Goal: Check status

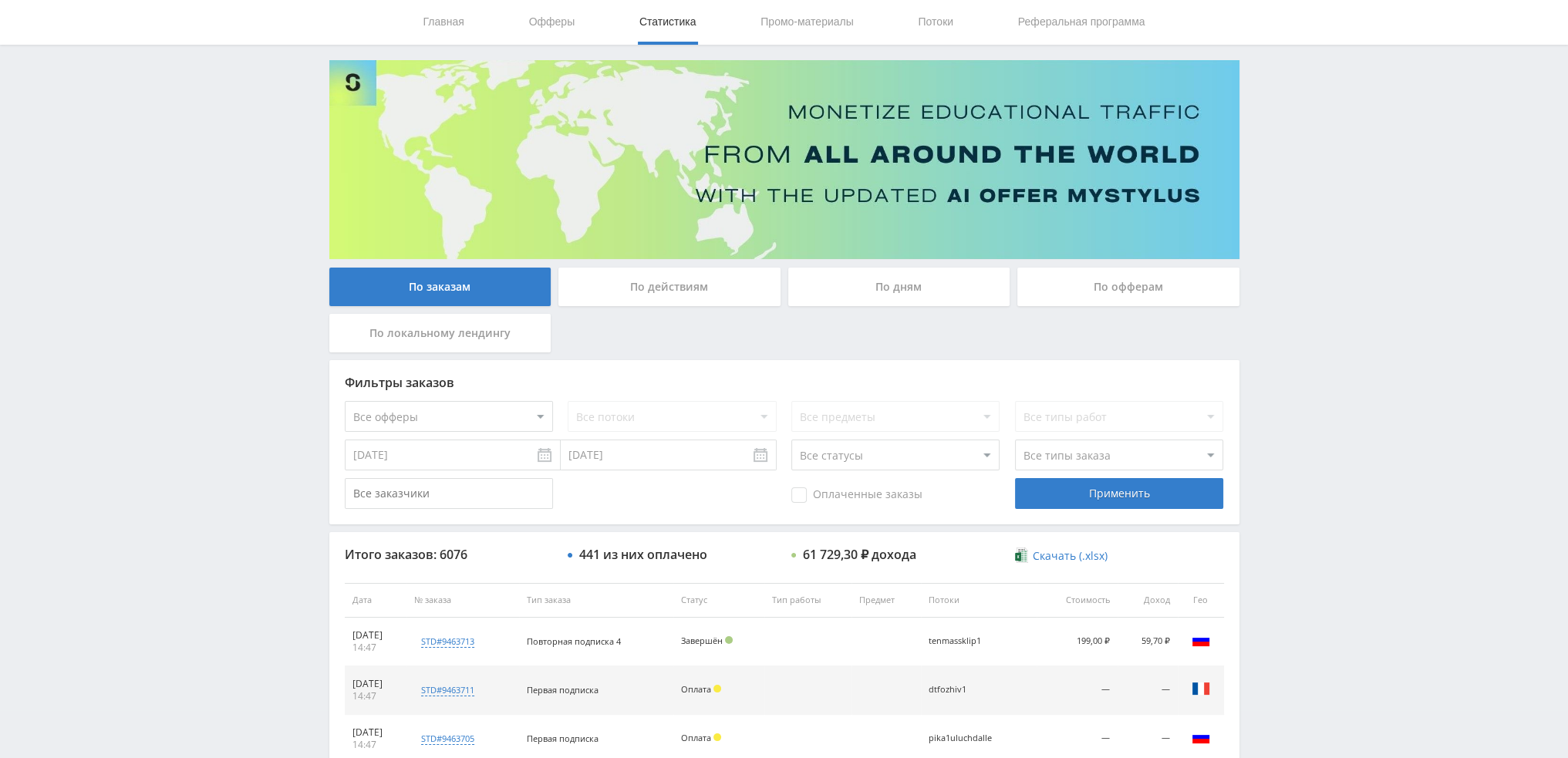
scroll to position [533, 0]
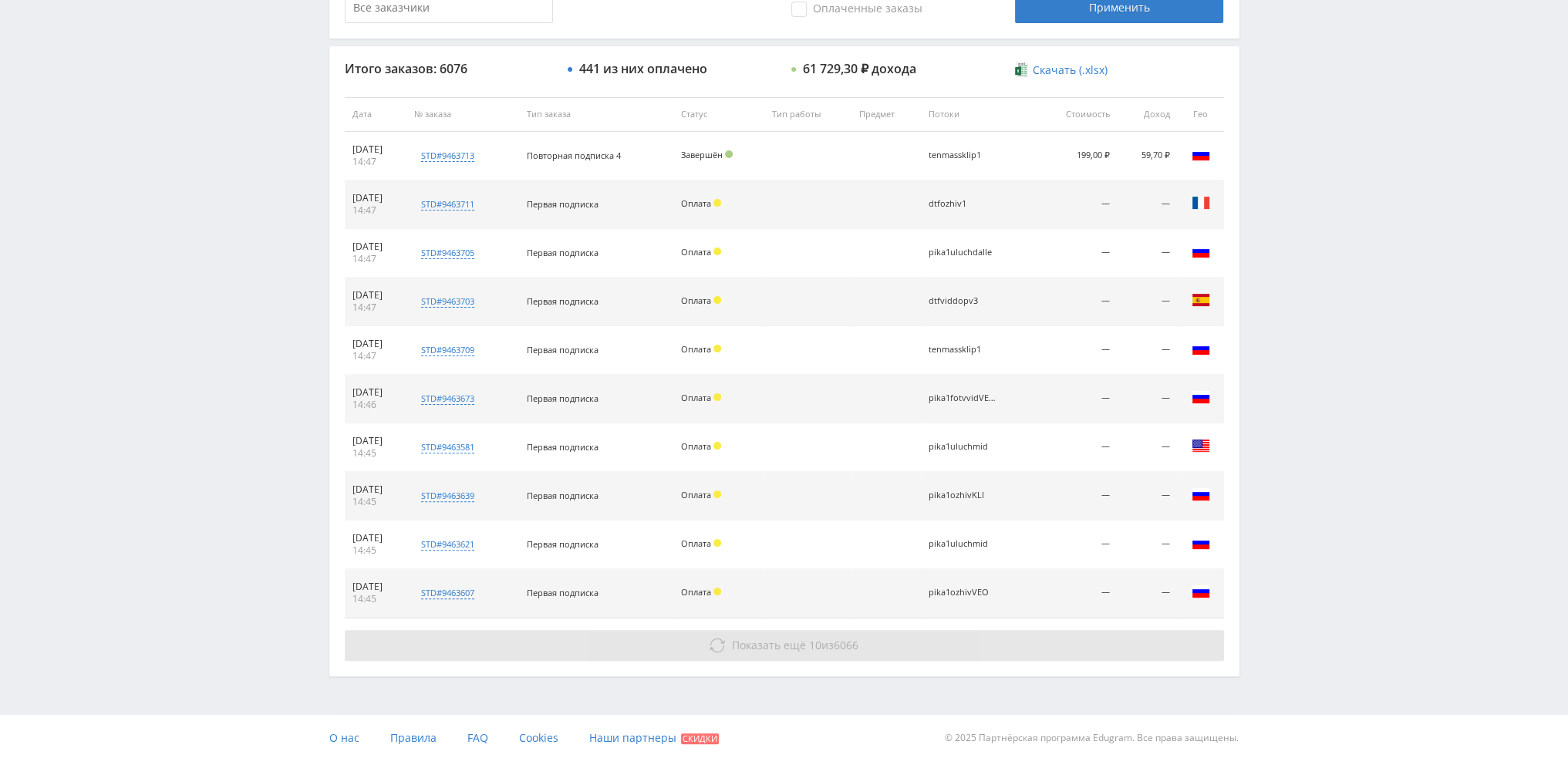
click at [742, 643] on span "Показать ещё" at bounding box center [769, 644] width 74 height 15
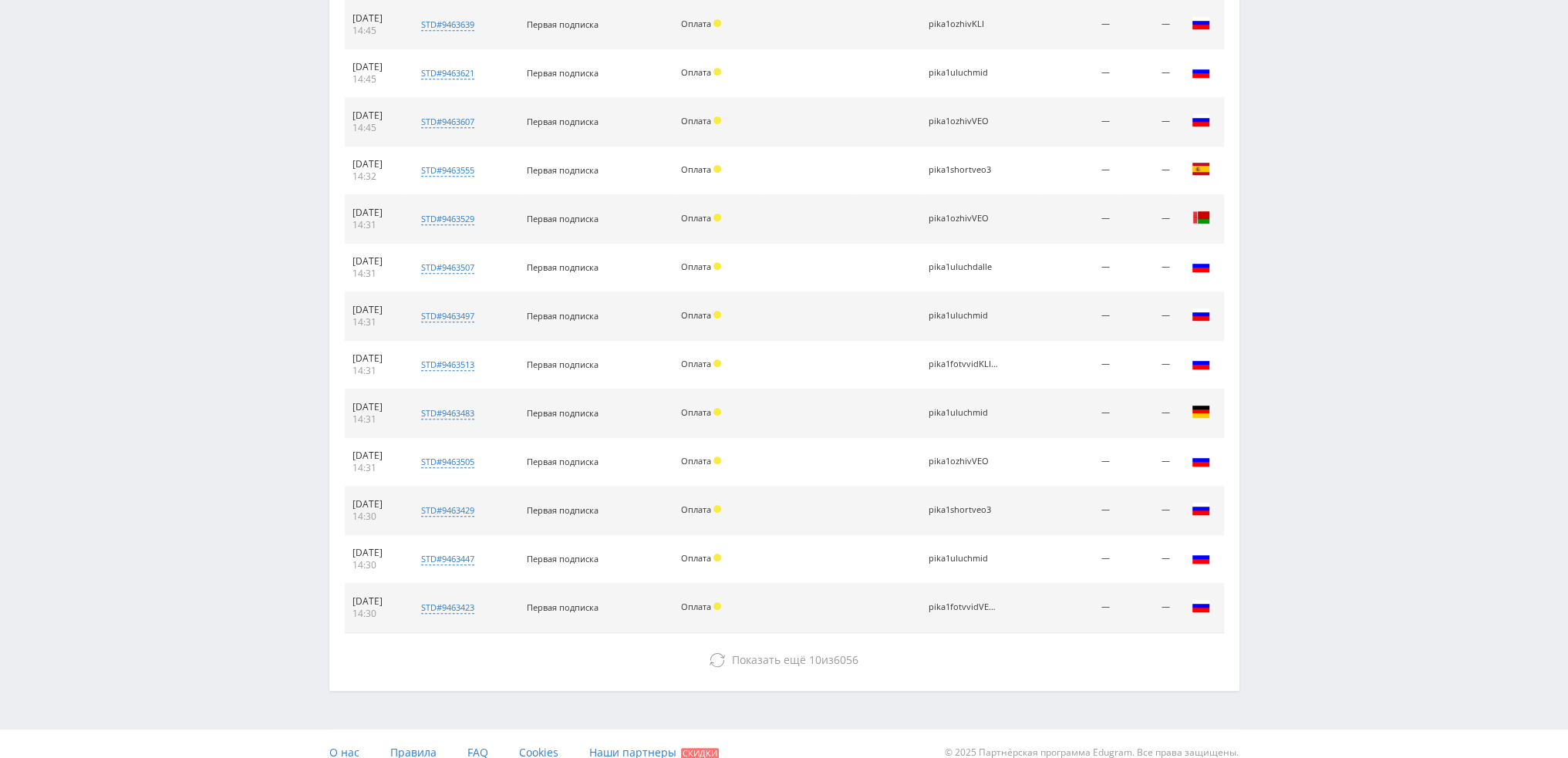
scroll to position [1017, 0]
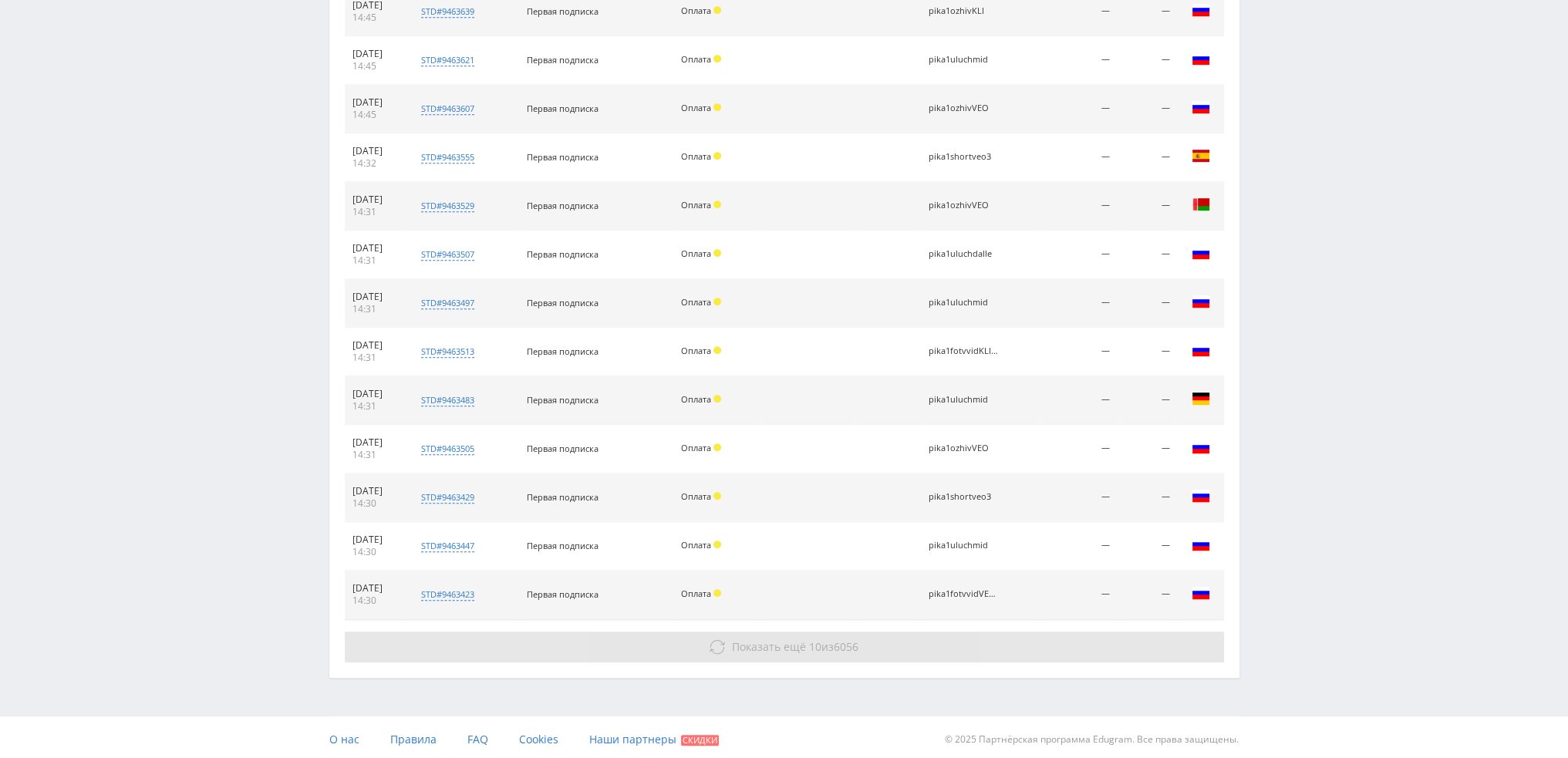
click at [736, 639] on span "Показать ещё" at bounding box center [769, 646] width 74 height 15
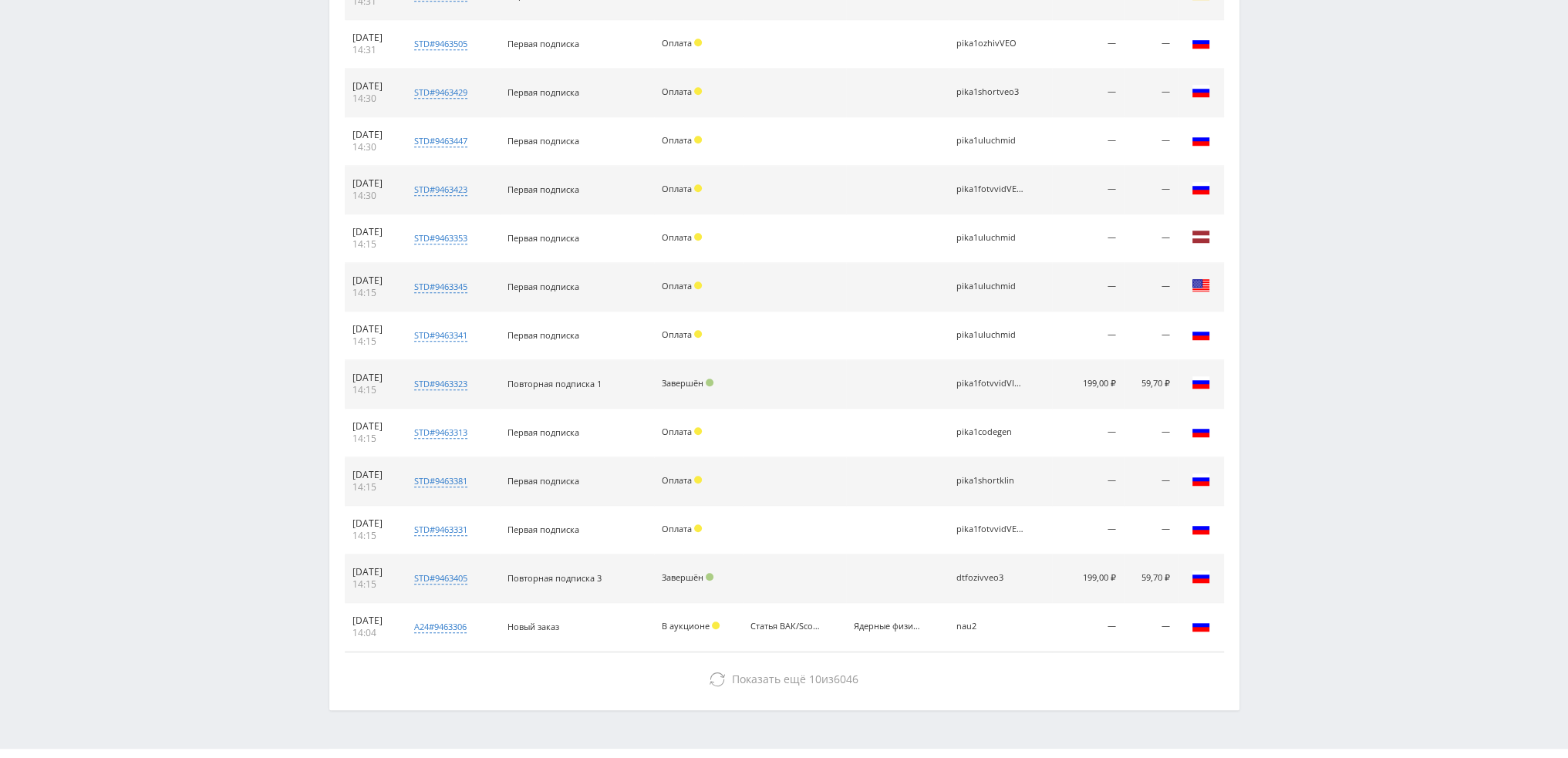
scroll to position [1453, 0]
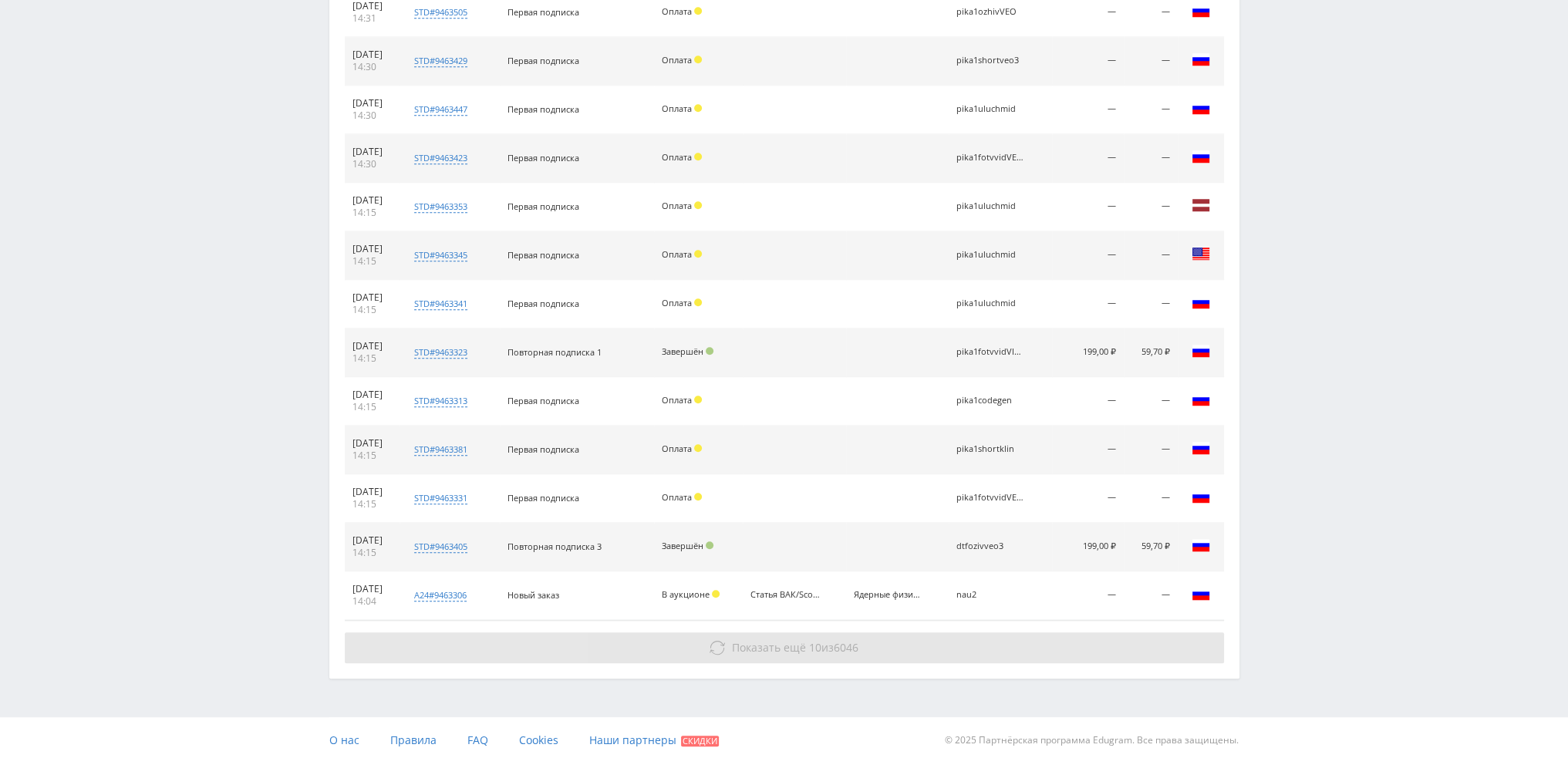
click at [747, 642] on span "Показать ещё" at bounding box center [769, 647] width 74 height 15
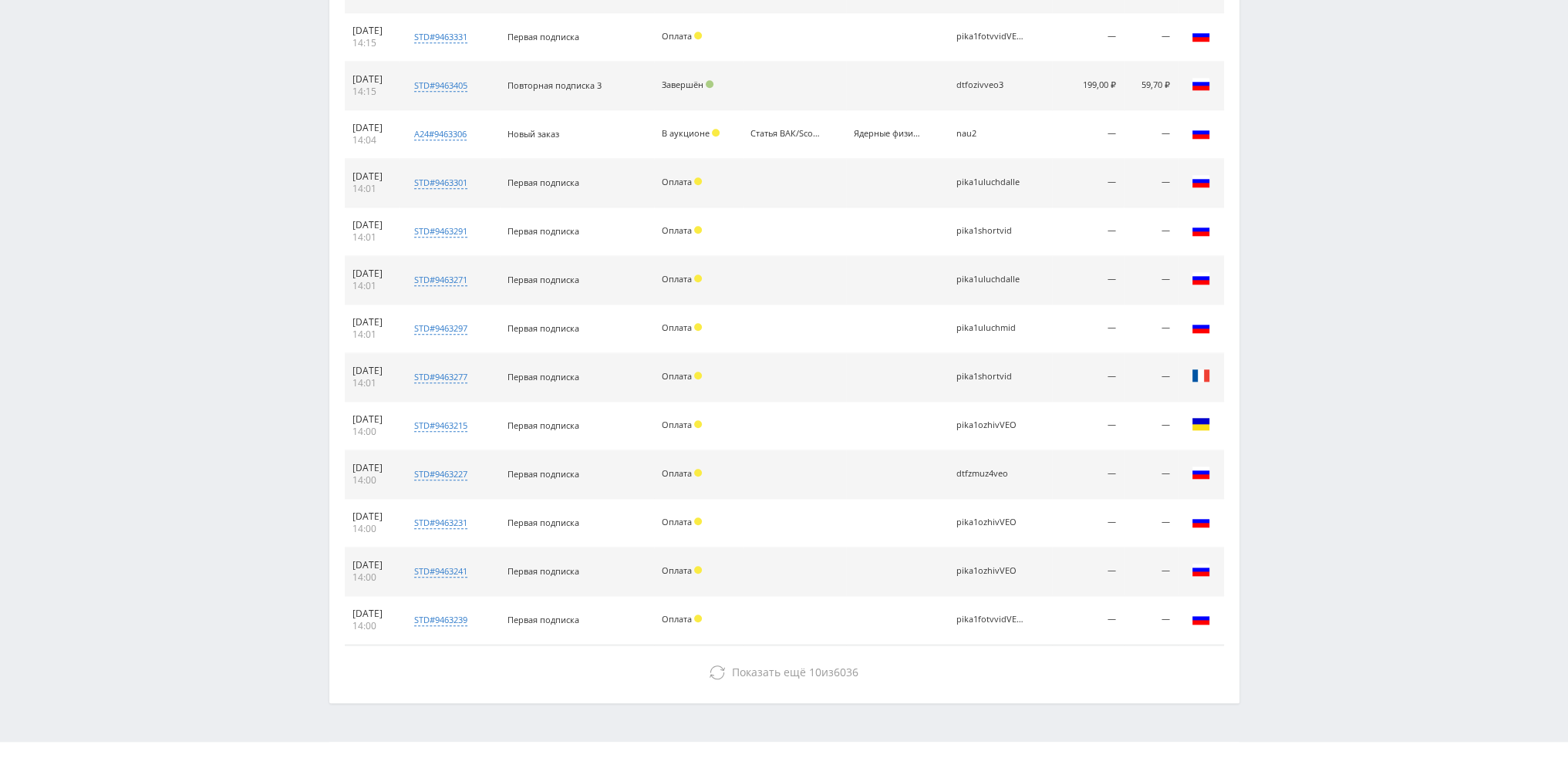
scroll to position [1916, 0]
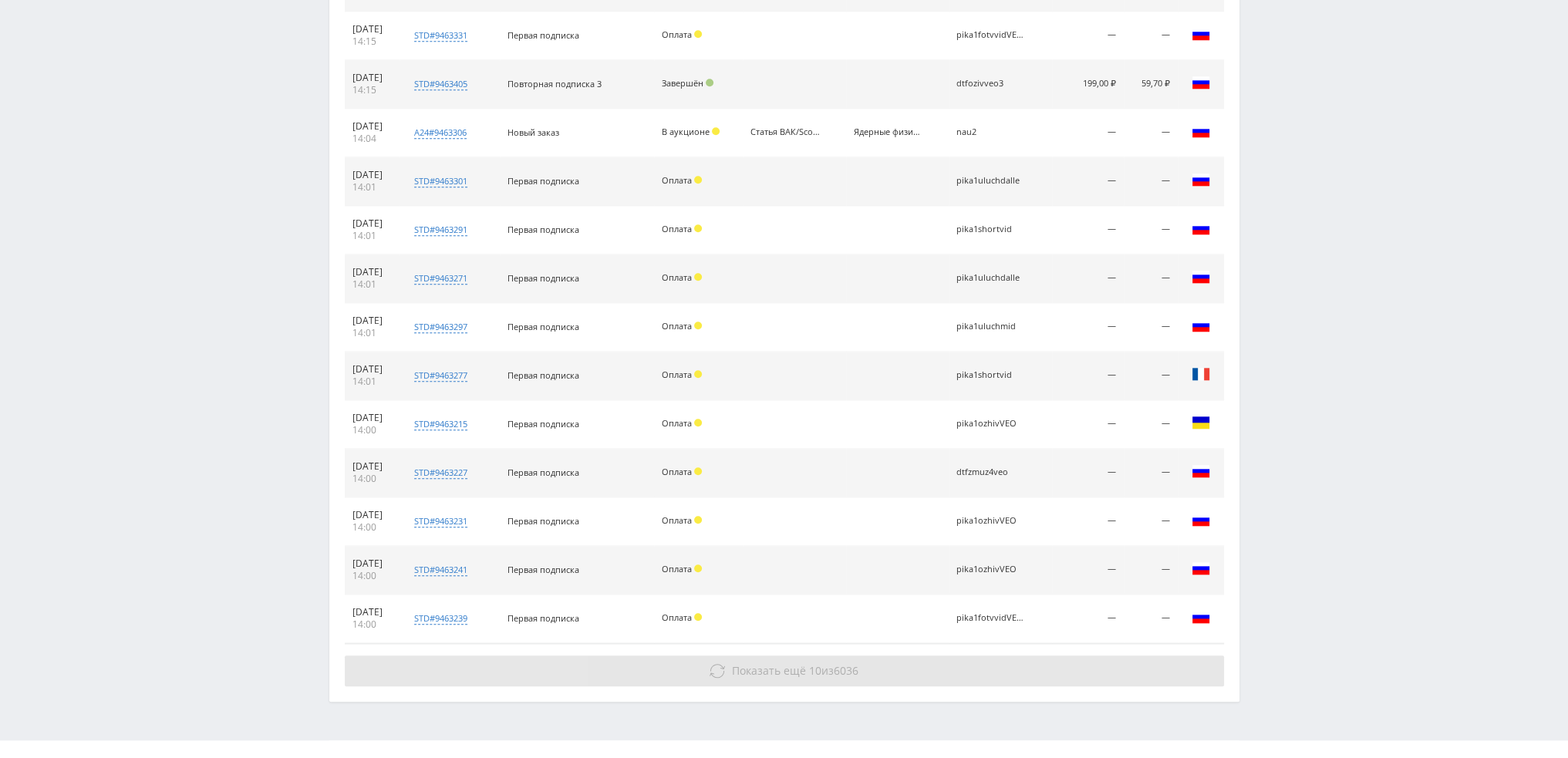
click at [755, 655] on button "Показать ещё 10 из 6036" at bounding box center [784, 670] width 879 height 31
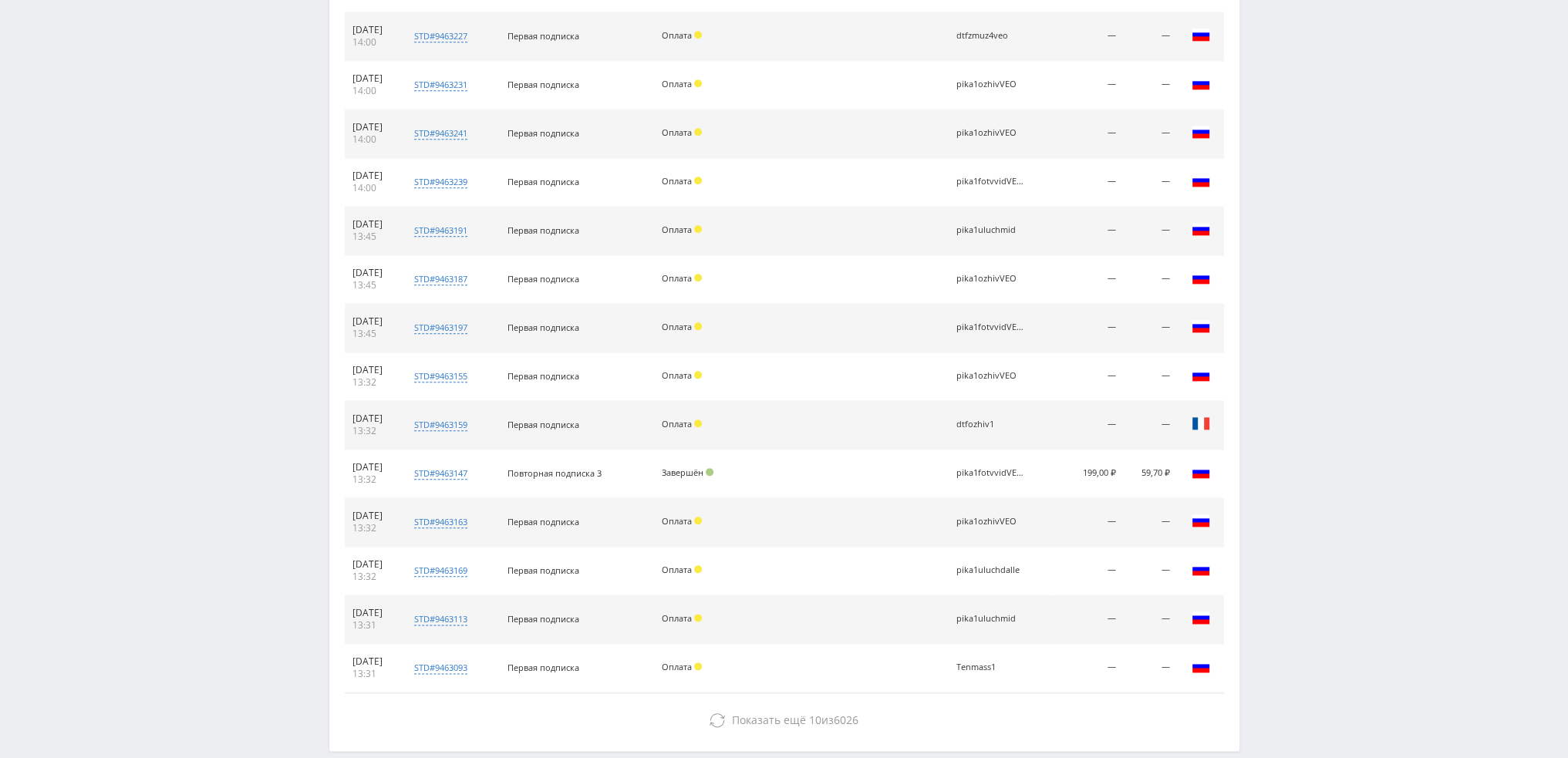
scroll to position [2379, 0]
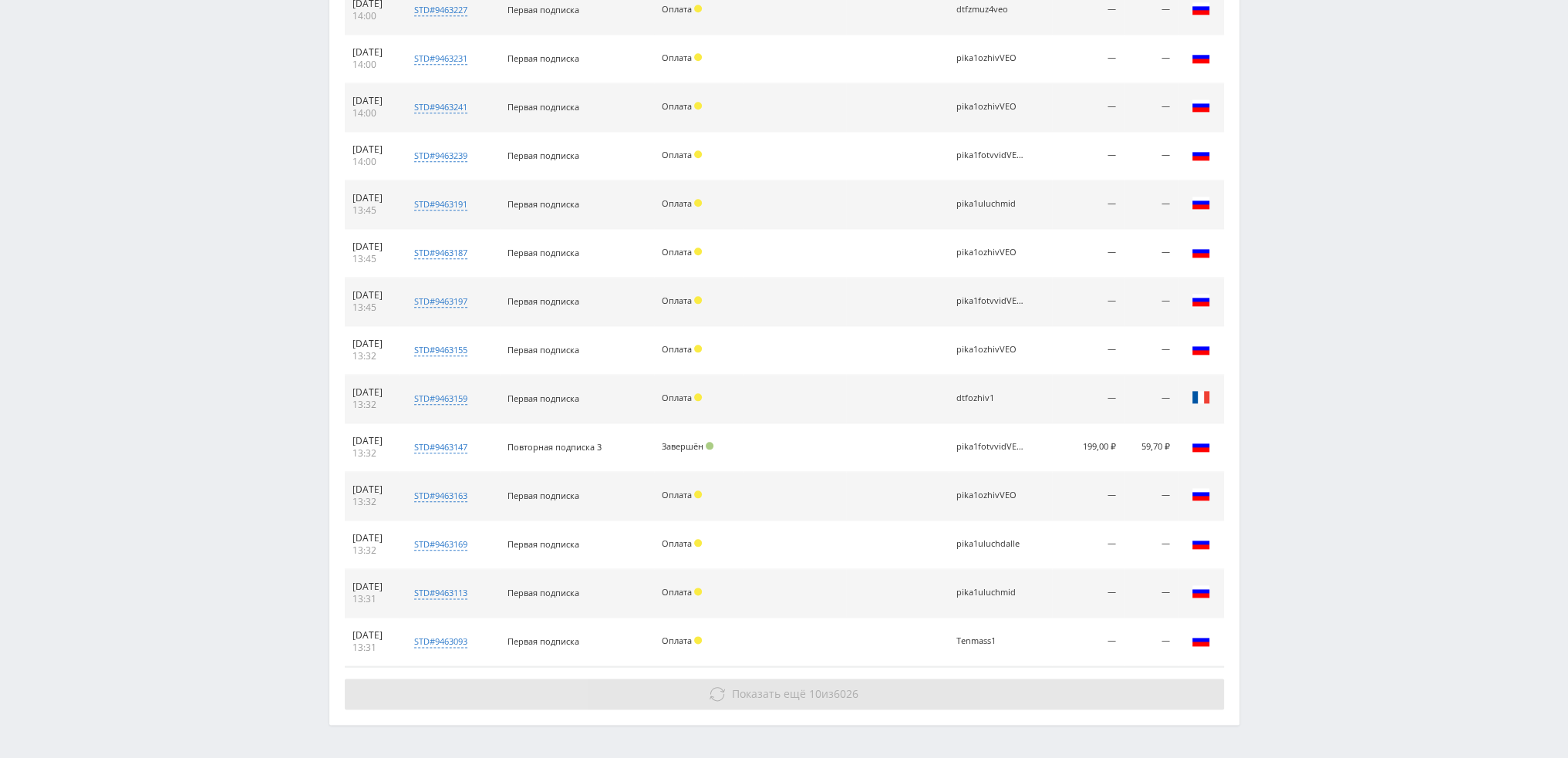
click at [771, 693] on button "Показать ещё 10 из 6026" at bounding box center [784, 694] width 879 height 31
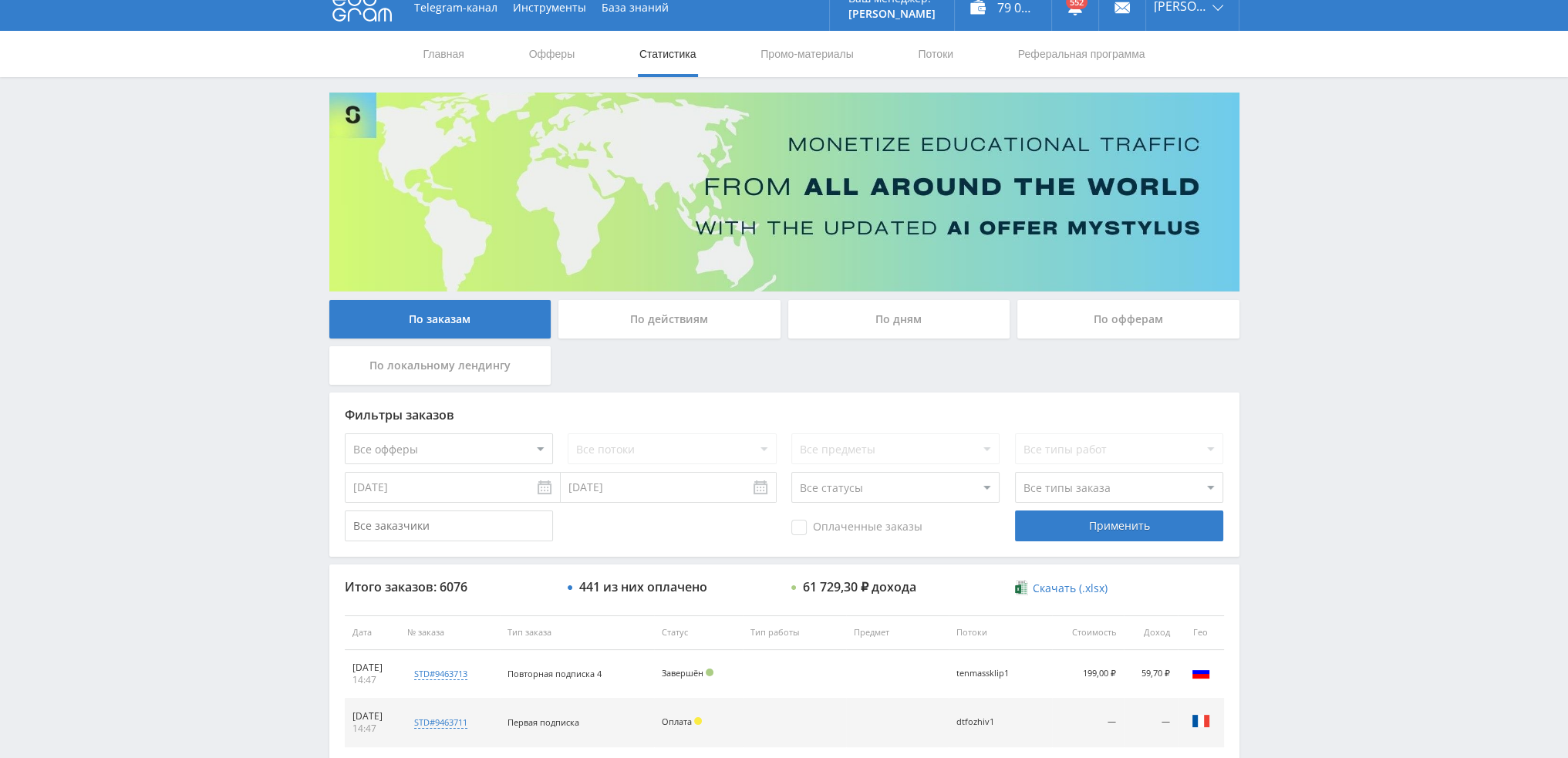
scroll to position [0, 0]
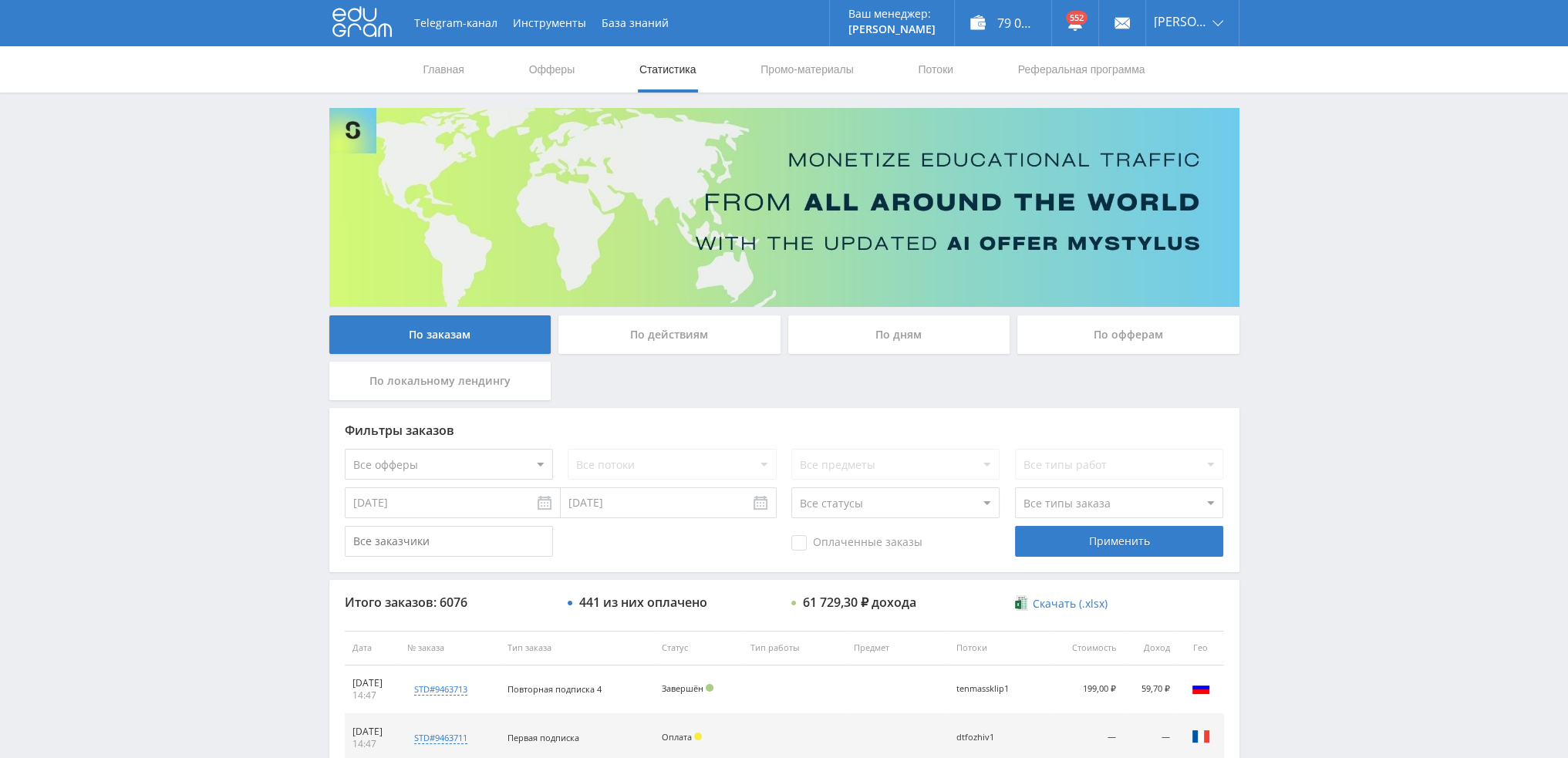
click at [899, 334] on div "По дням" at bounding box center [900, 334] width 222 height 39
click at [0, 0] on input "По дням" at bounding box center [0, 0] width 0 height 0
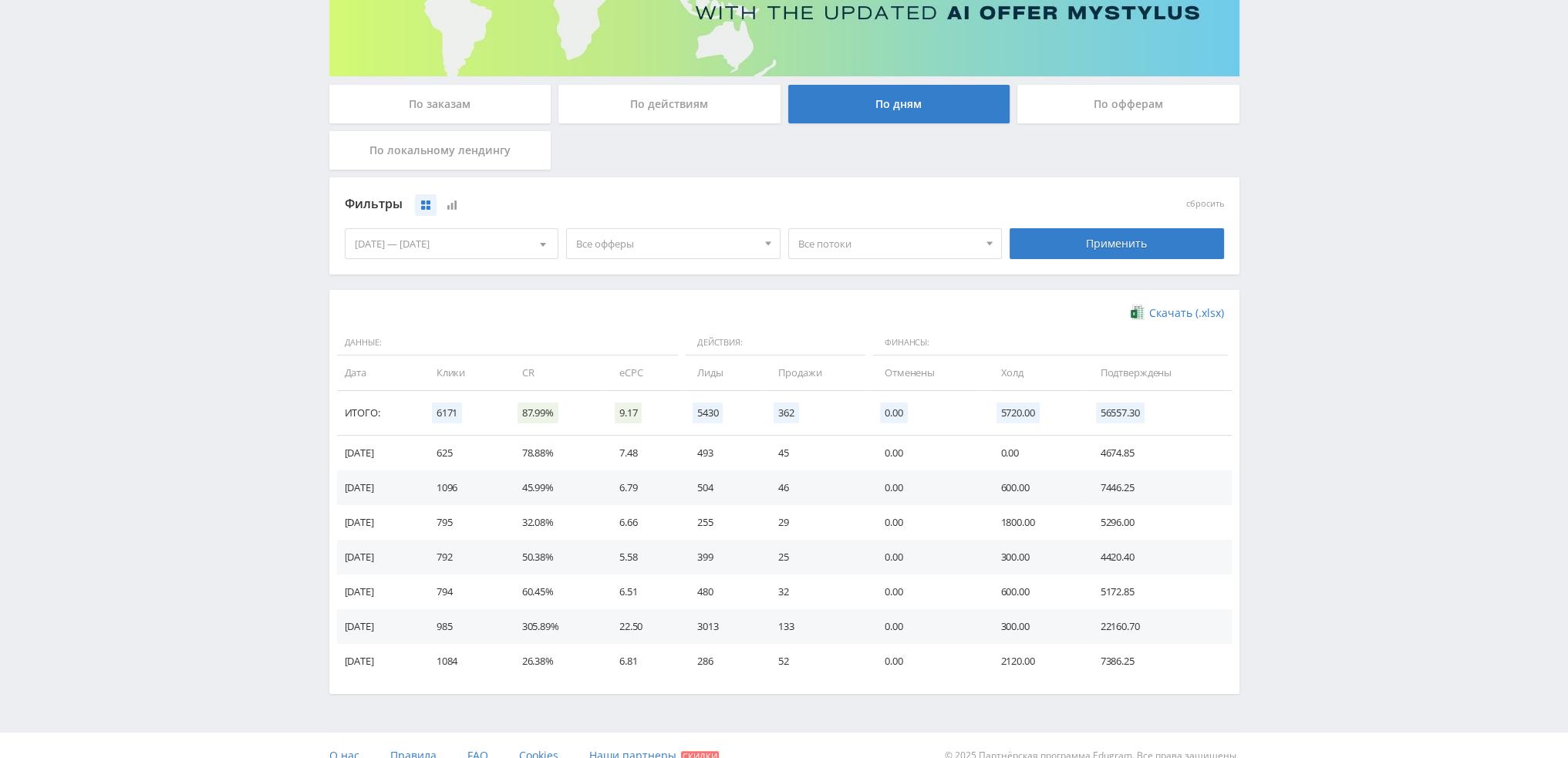
scroll to position [231, 0]
click at [659, 238] on span "Все офферы" at bounding box center [666, 243] width 180 height 29
click at [625, 407] on button "Study AI (RevShare)" at bounding box center [673, 403] width 213 height 21
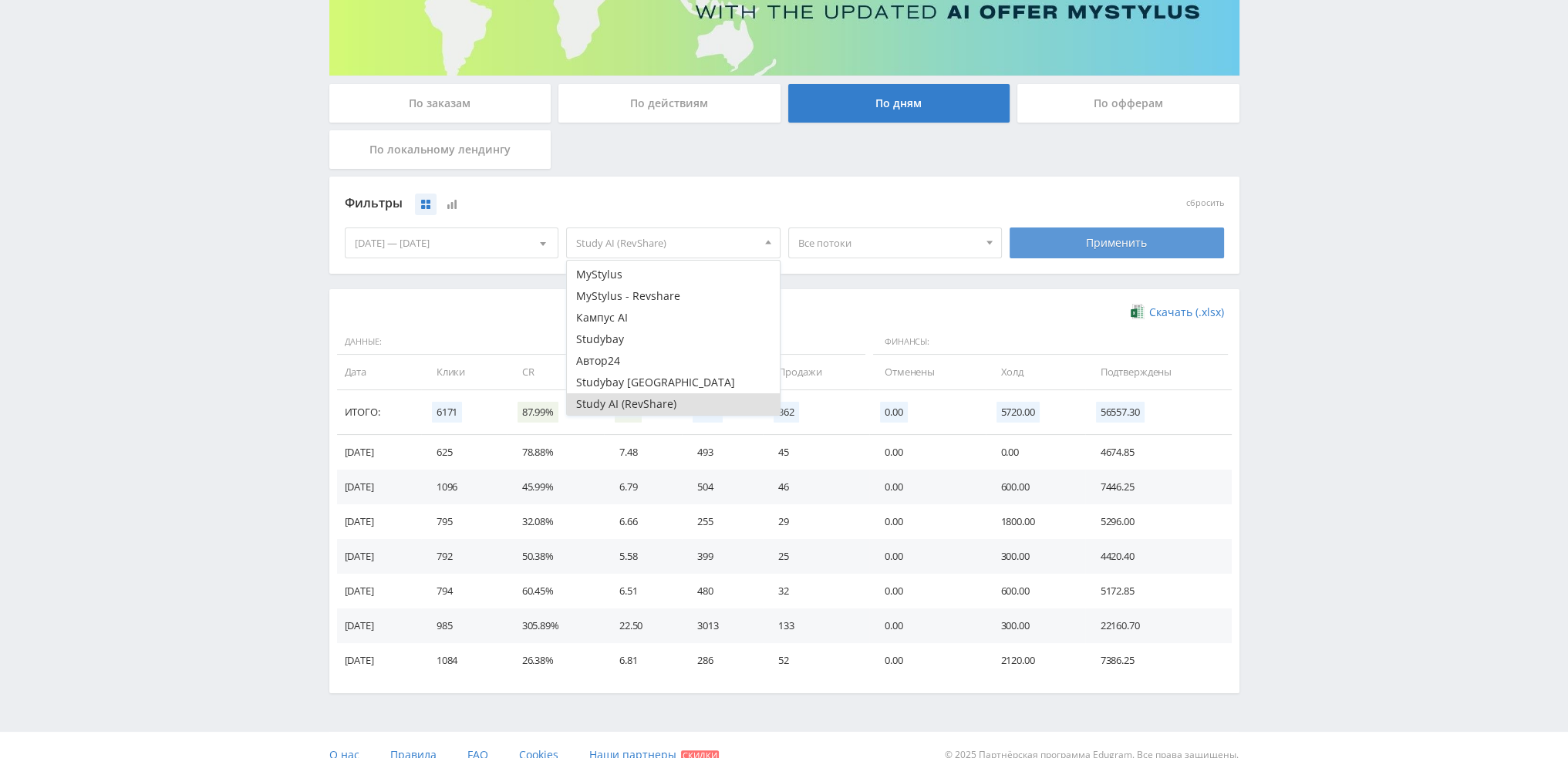
click at [1098, 243] on div "Применить" at bounding box center [1116, 243] width 215 height 31
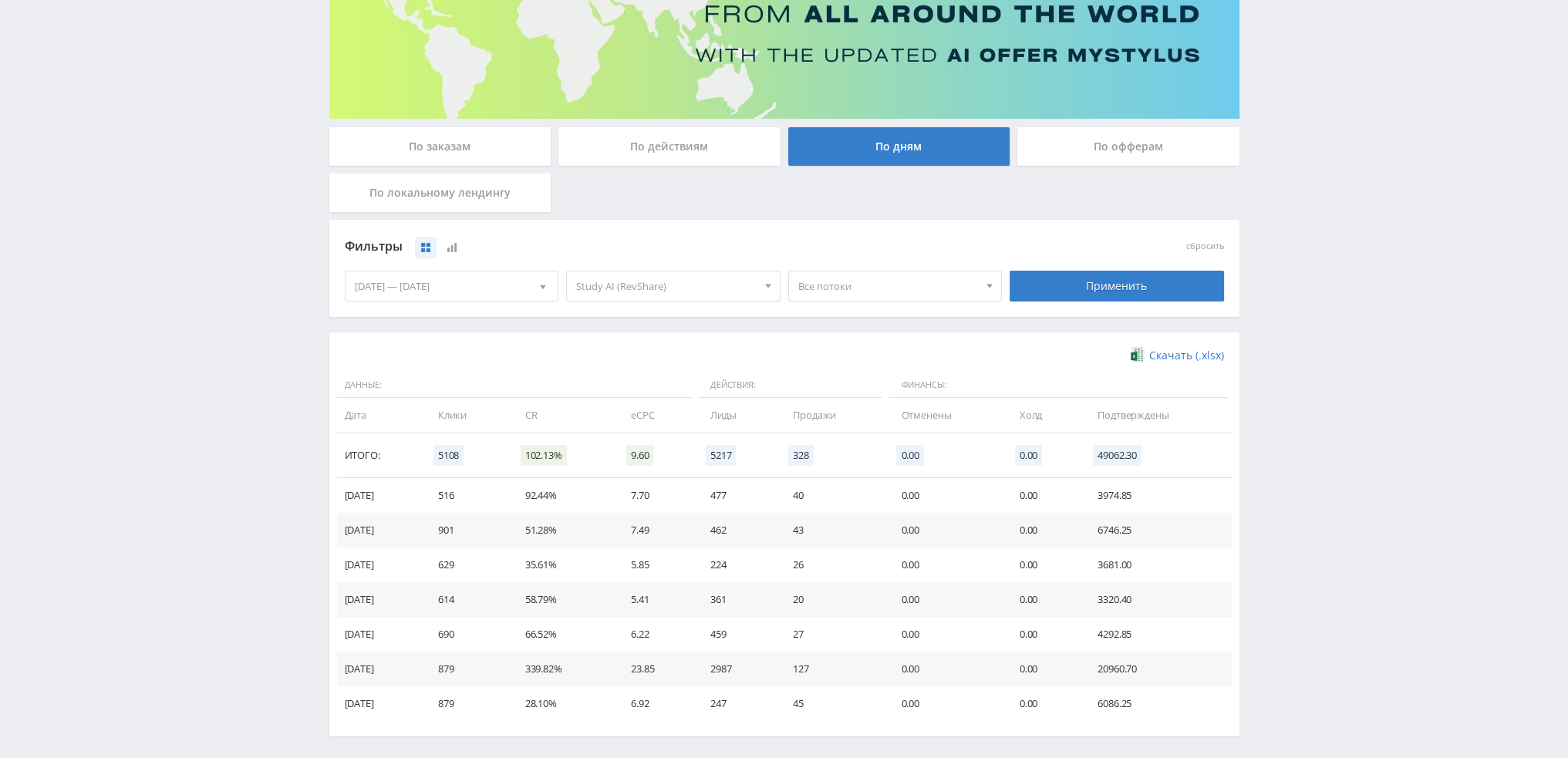
scroll to position [250, 0]
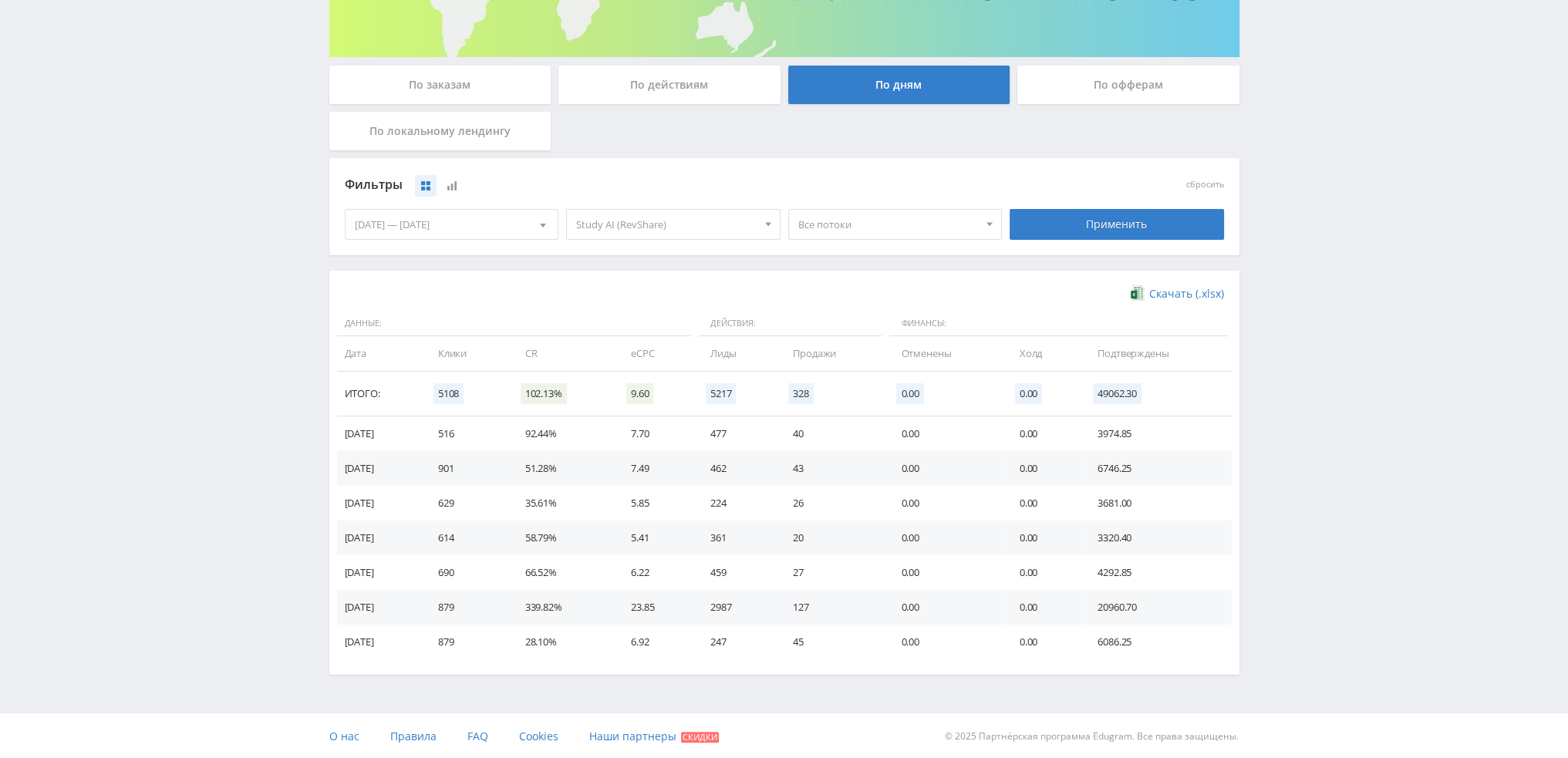
click at [617, 228] on span "Study AI (RevShare)" at bounding box center [666, 224] width 180 height 29
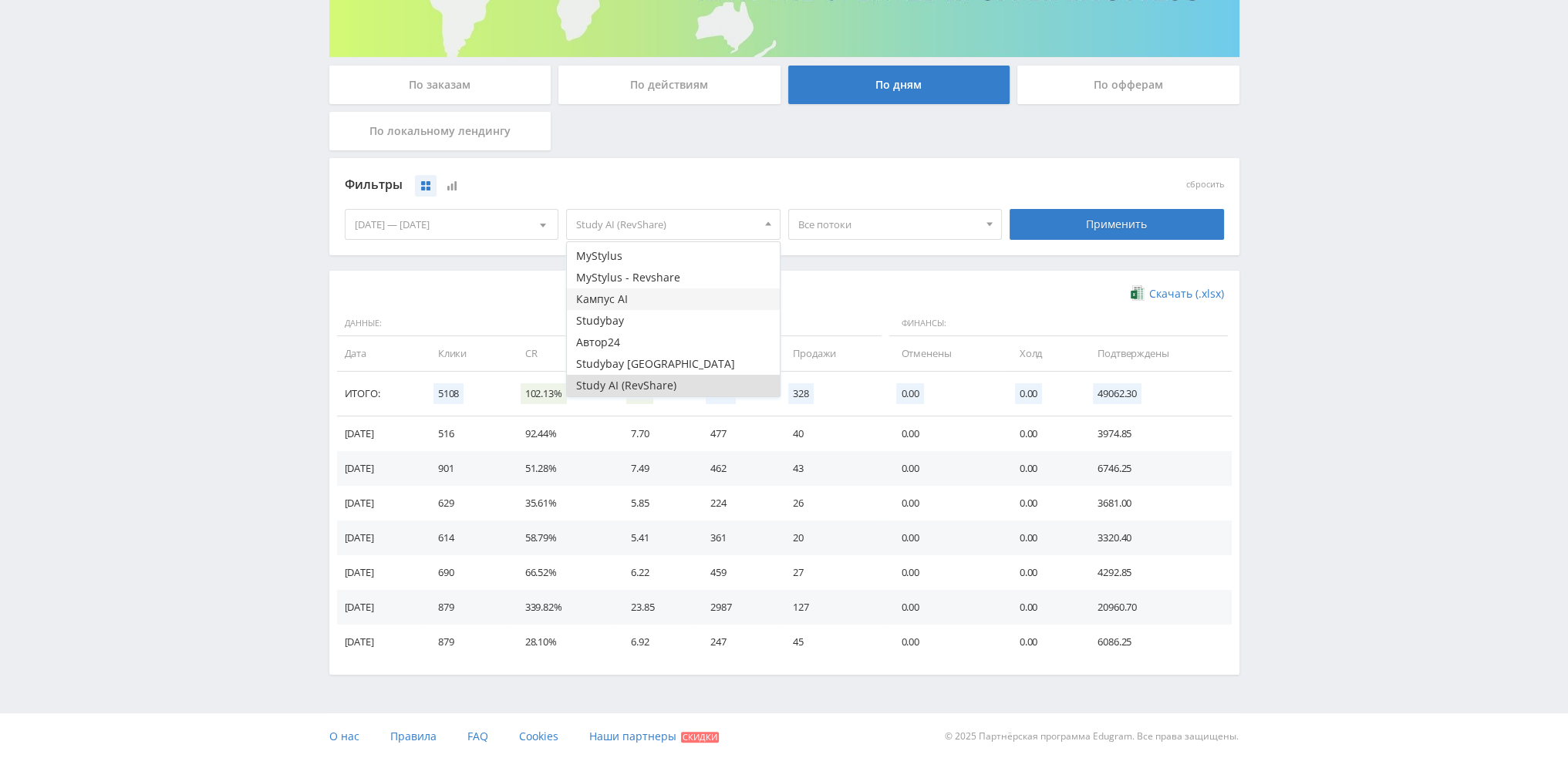
click at [618, 295] on button "Кампус AI" at bounding box center [673, 299] width 213 height 21
click at [1121, 213] on div "Применить" at bounding box center [1116, 224] width 215 height 31
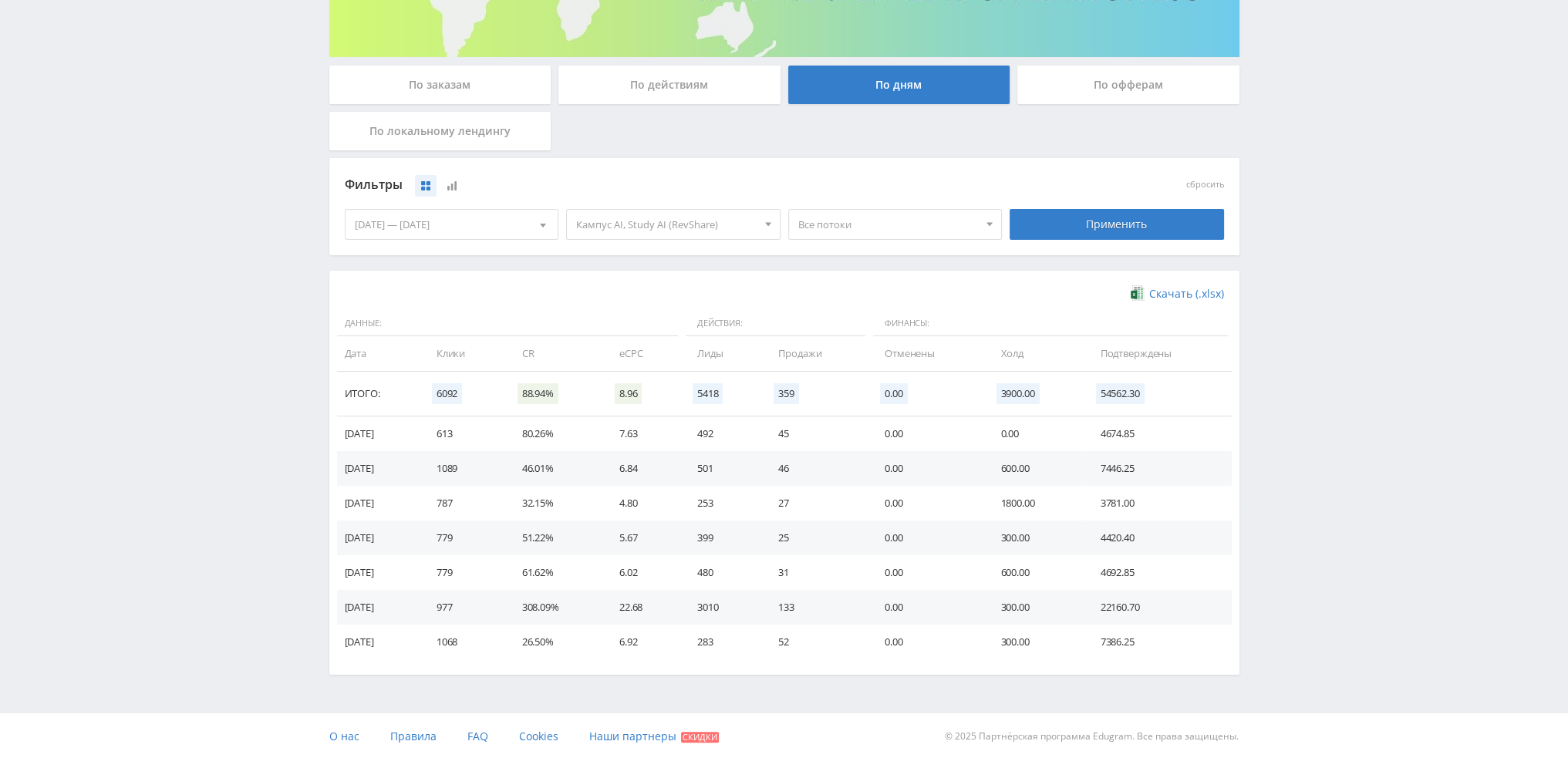
click at [426, 222] on div "[DATE] — [DATE]" at bounding box center [451, 224] width 213 height 29
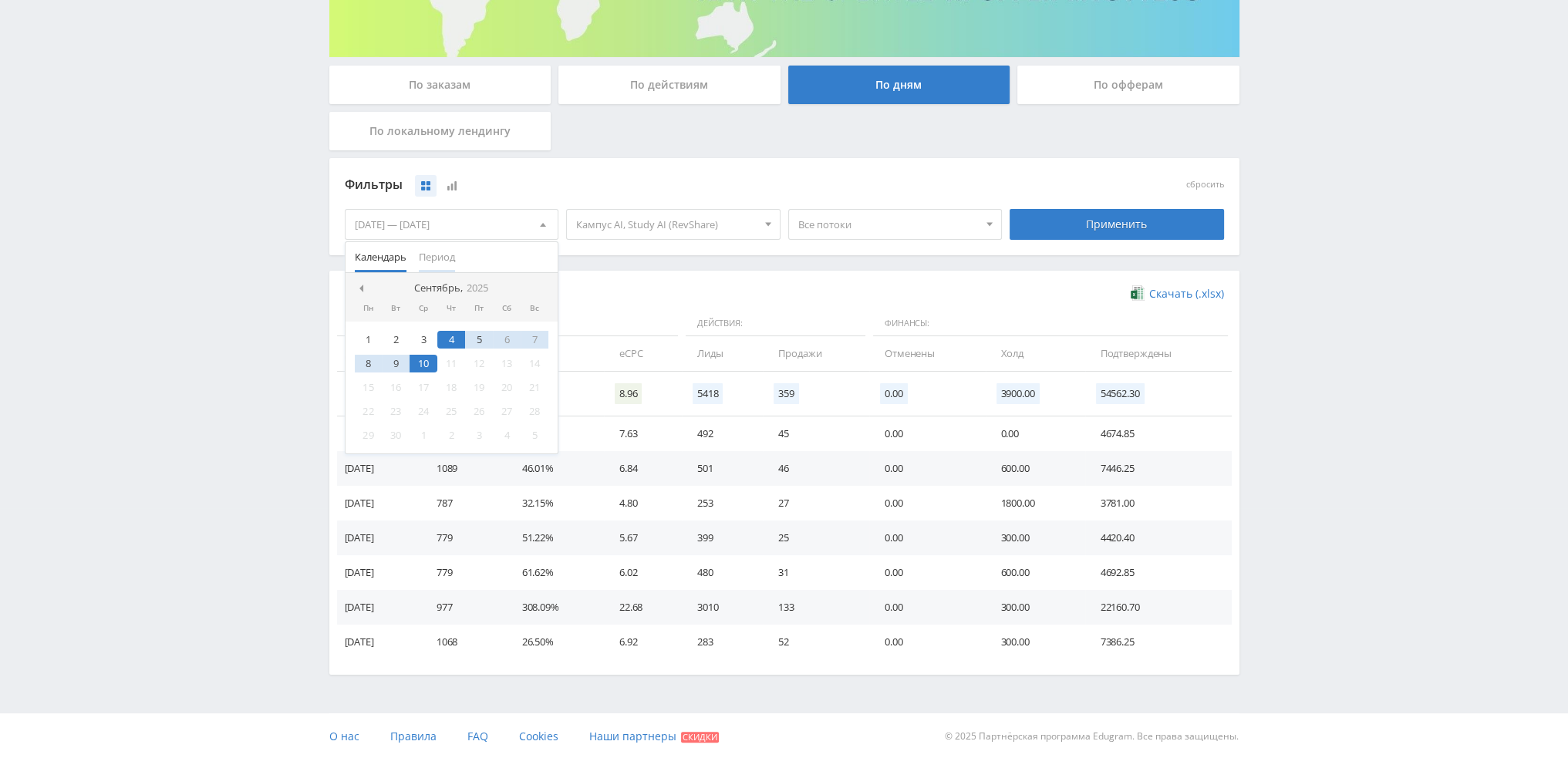
click at [433, 256] on span "Период" at bounding box center [436, 257] width 36 height 30
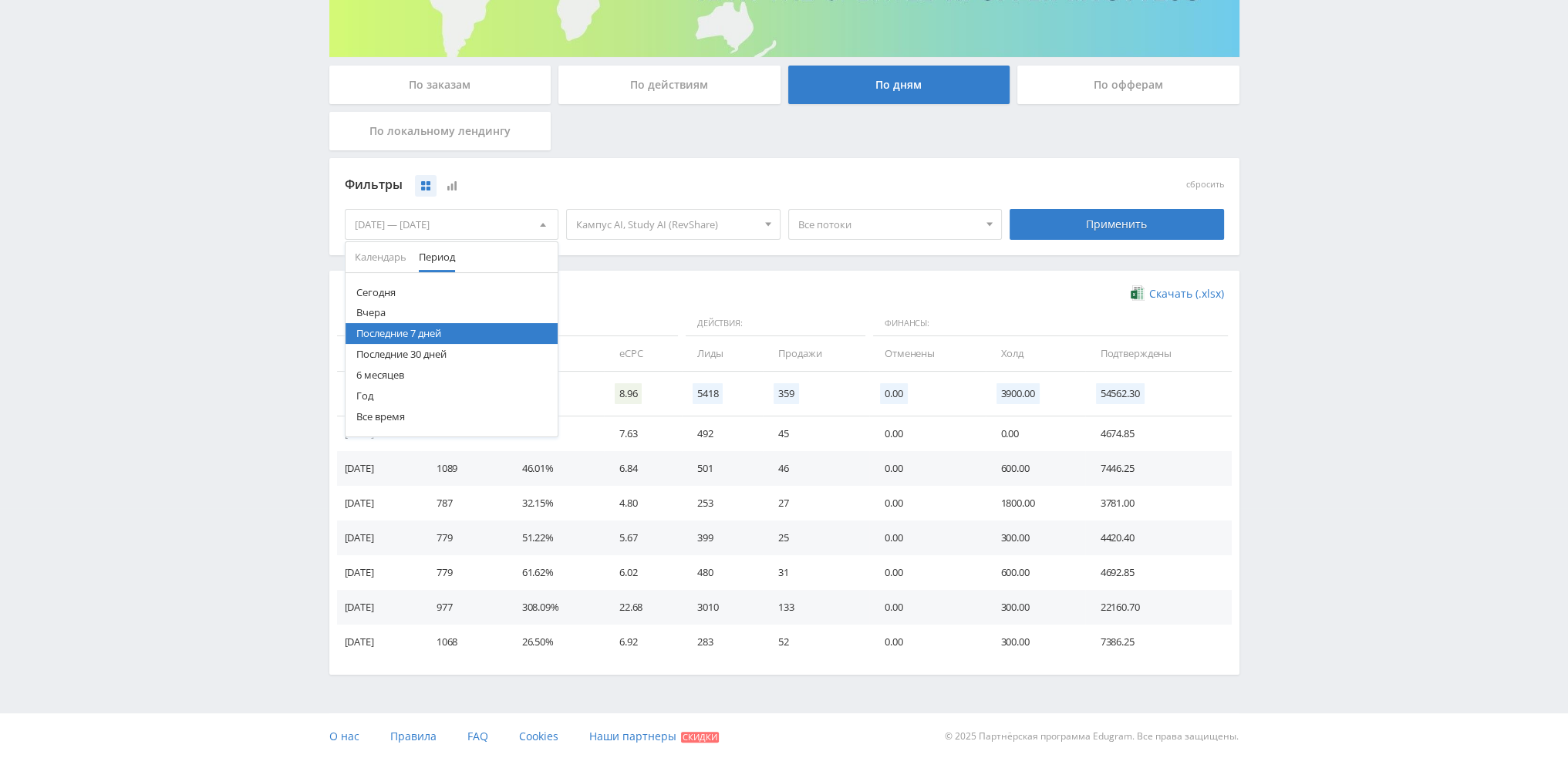
click at [373, 289] on button "Сегодня" at bounding box center [451, 293] width 213 height 21
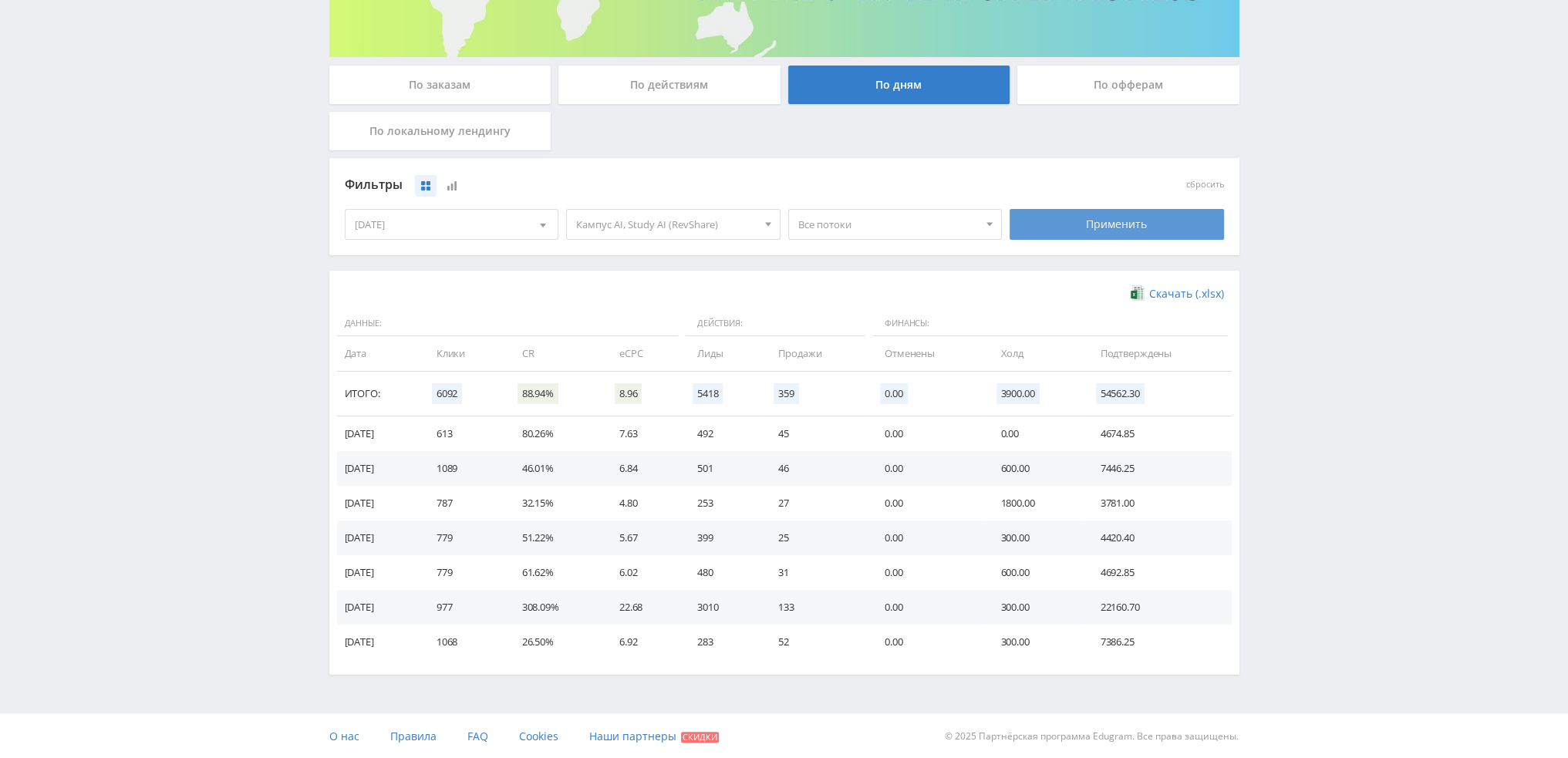
click at [1067, 221] on div "Применить" at bounding box center [1116, 224] width 215 height 31
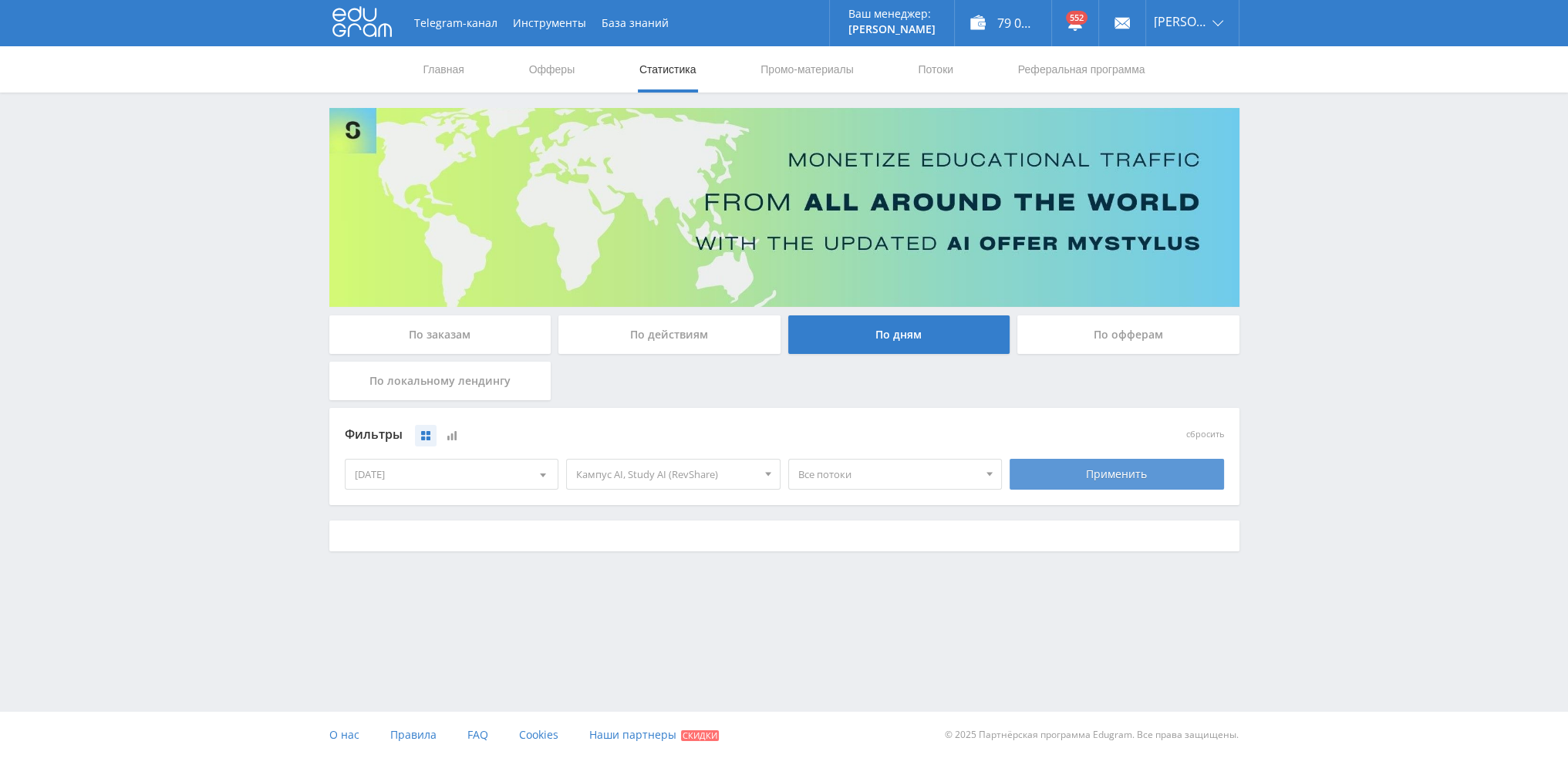
scroll to position [0, 0]
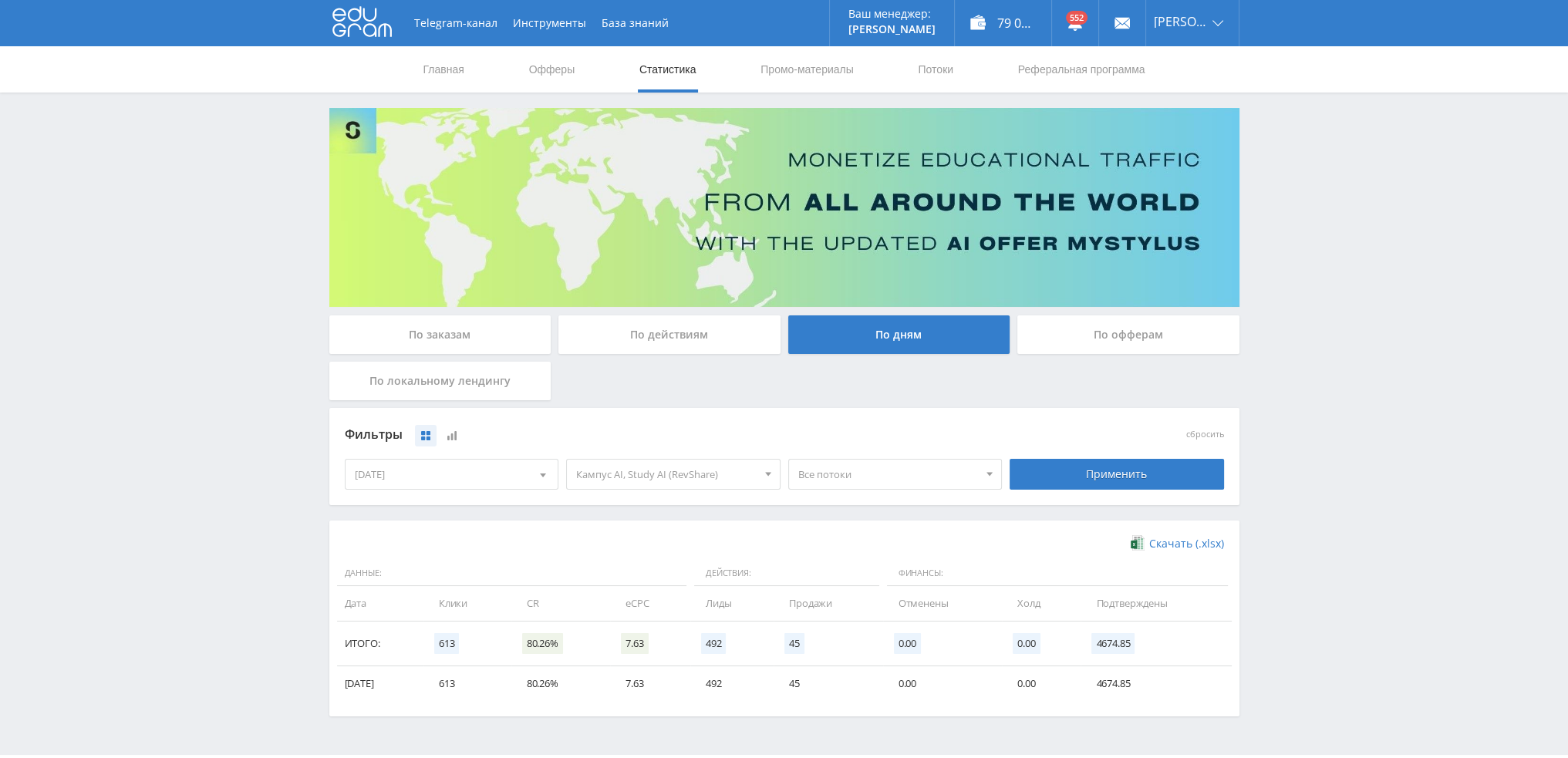
click at [640, 477] on span "Кампус AI, Study AI (RevShare)" at bounding box center [666, 474] width 180 height 29
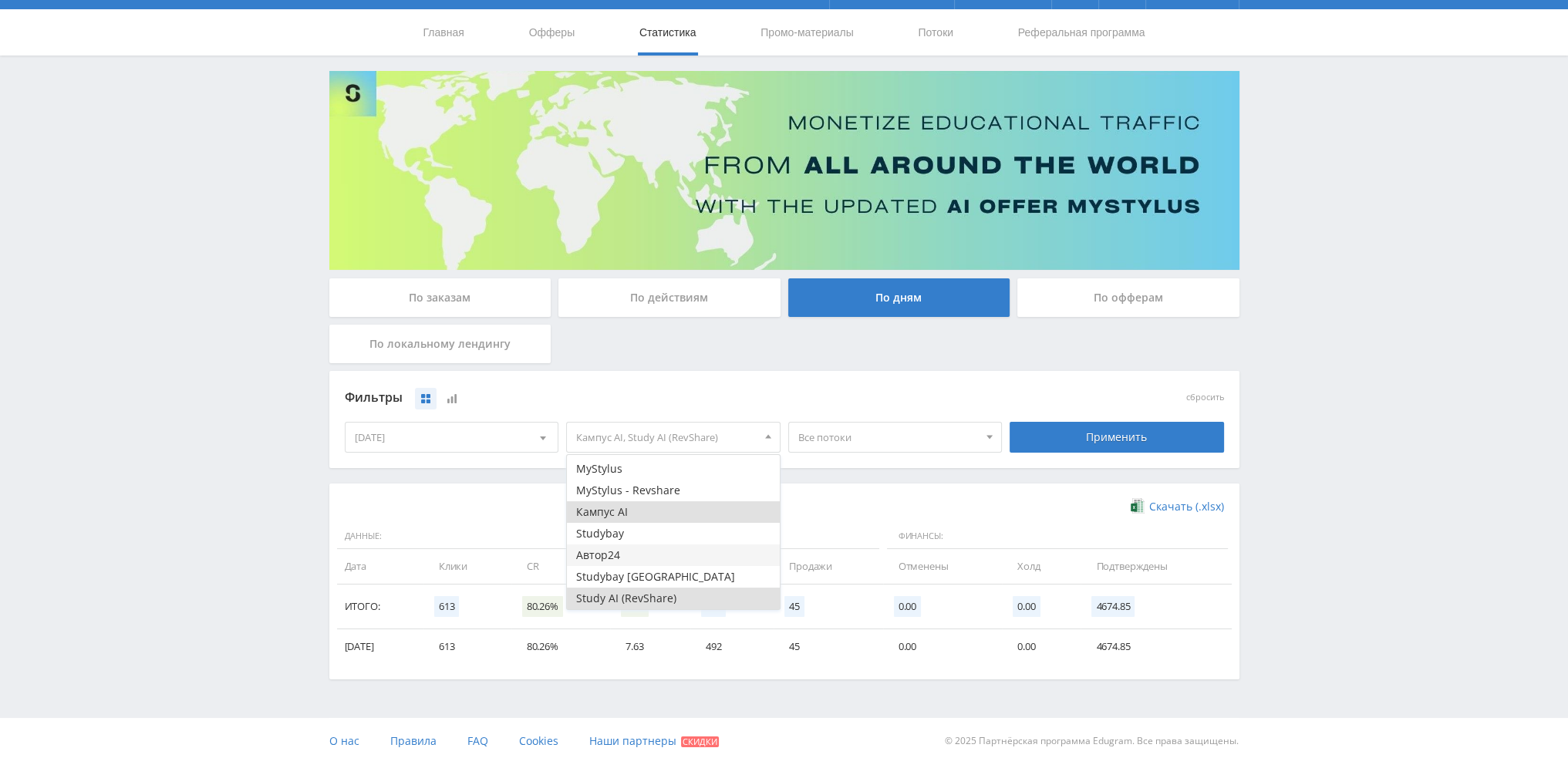
scroll to position [42, 0]
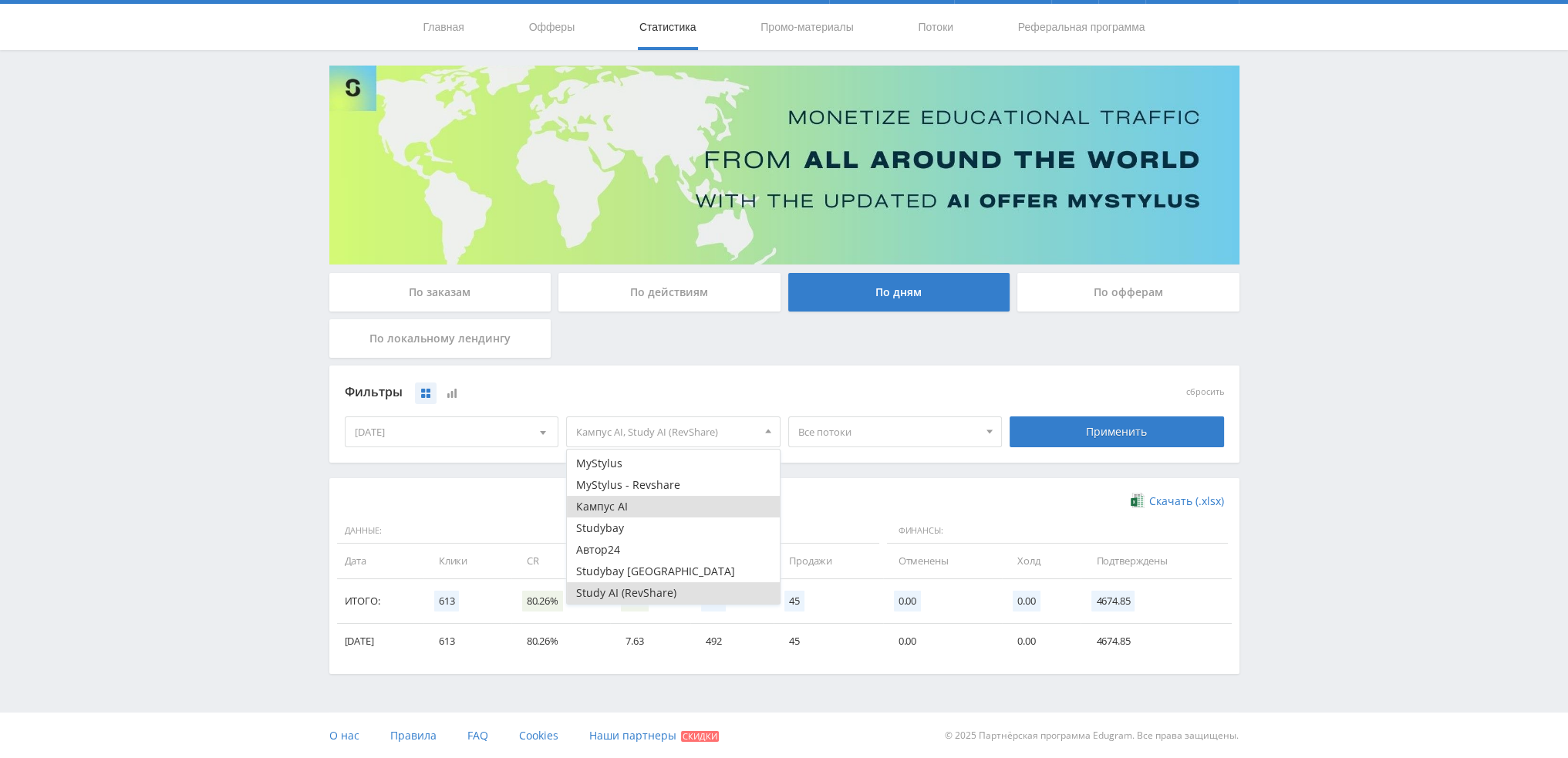
click at [614, 590] on button "Study AI (RevShare)" at bounding box center [673, 592] width 213 height 21
click at [1094, 432] on div "Применить" at bounding box center [1116, 432] width 215 height 31
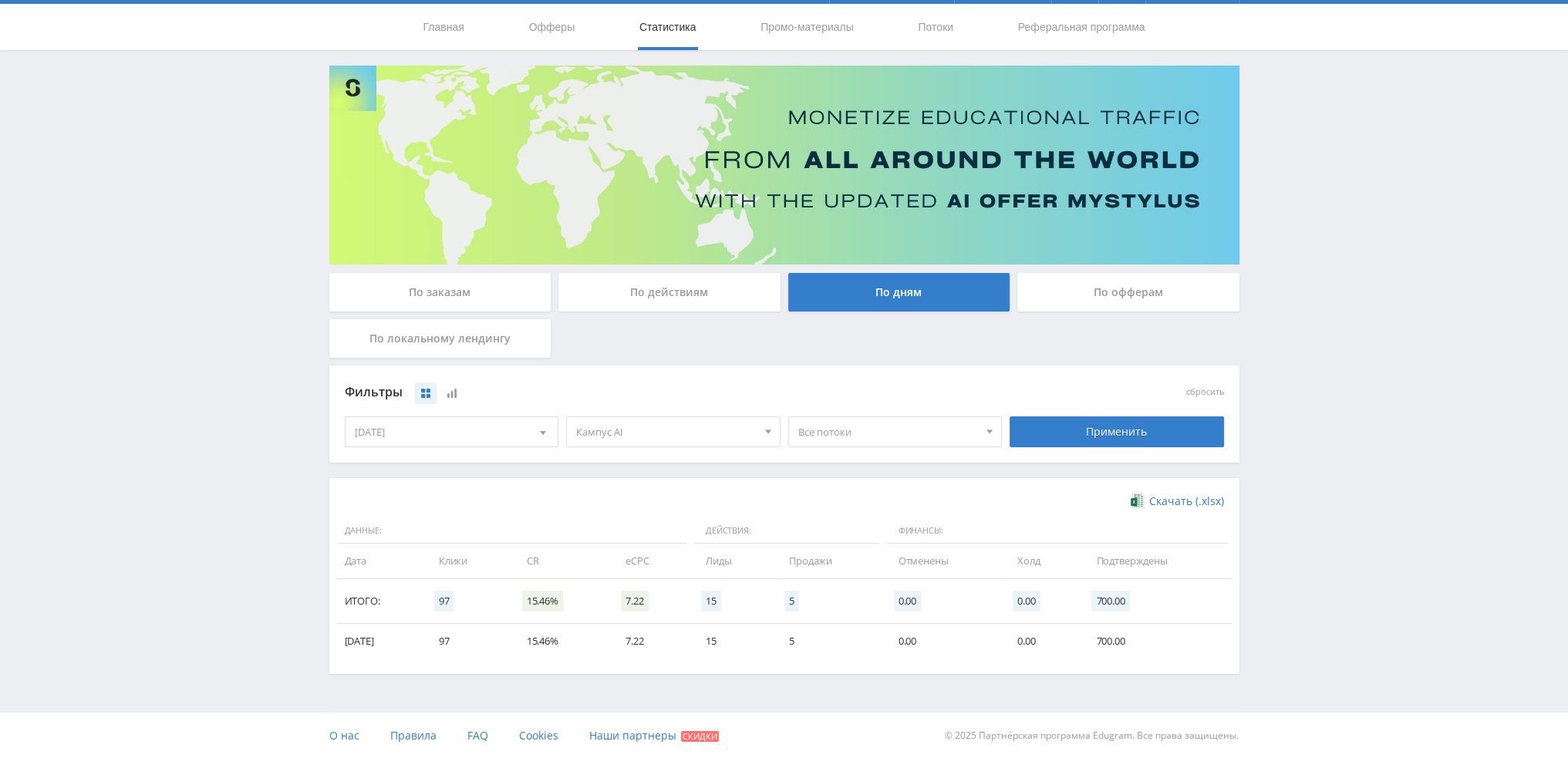
click at [471, 429] on div "[DATE]" at bounding box center [451, 432] width 213 height 29
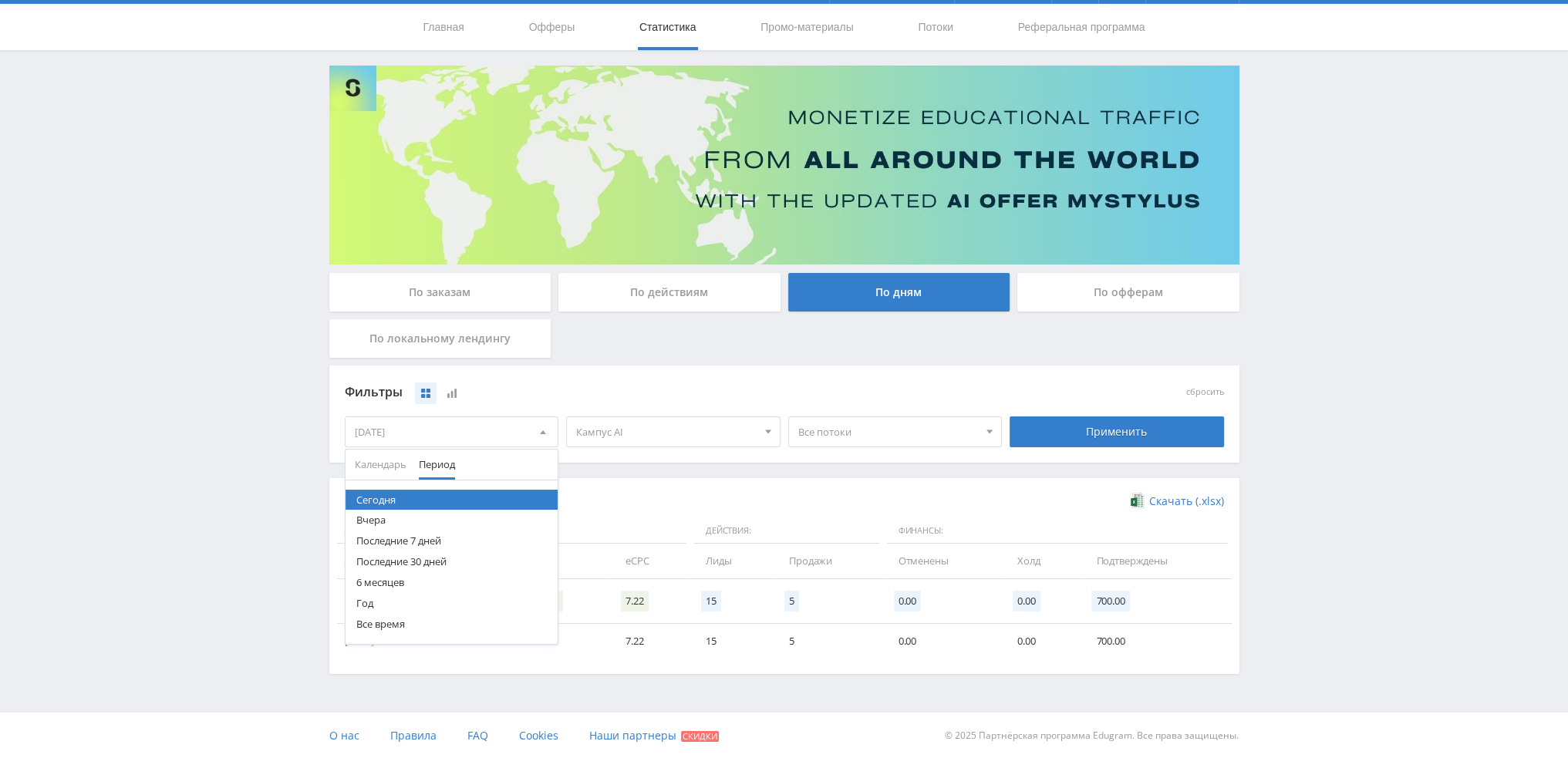
click at [419, 561] on button "Последние 30 дней" at bounding box center [451, 562] width 213 height 21
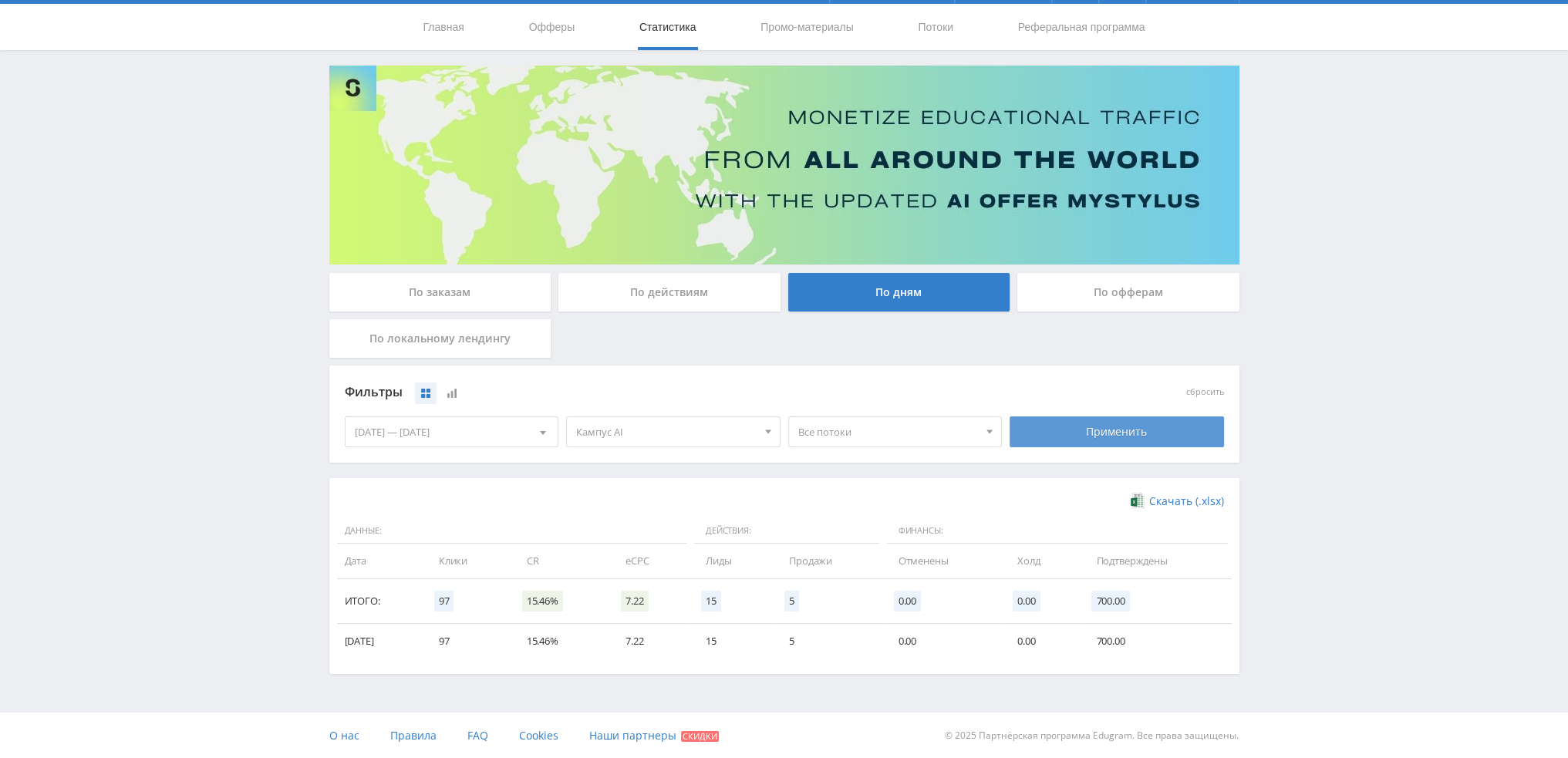
click at [1148, 436] on div "Применить" at bounding box center [1116, 432] width 215 height 31
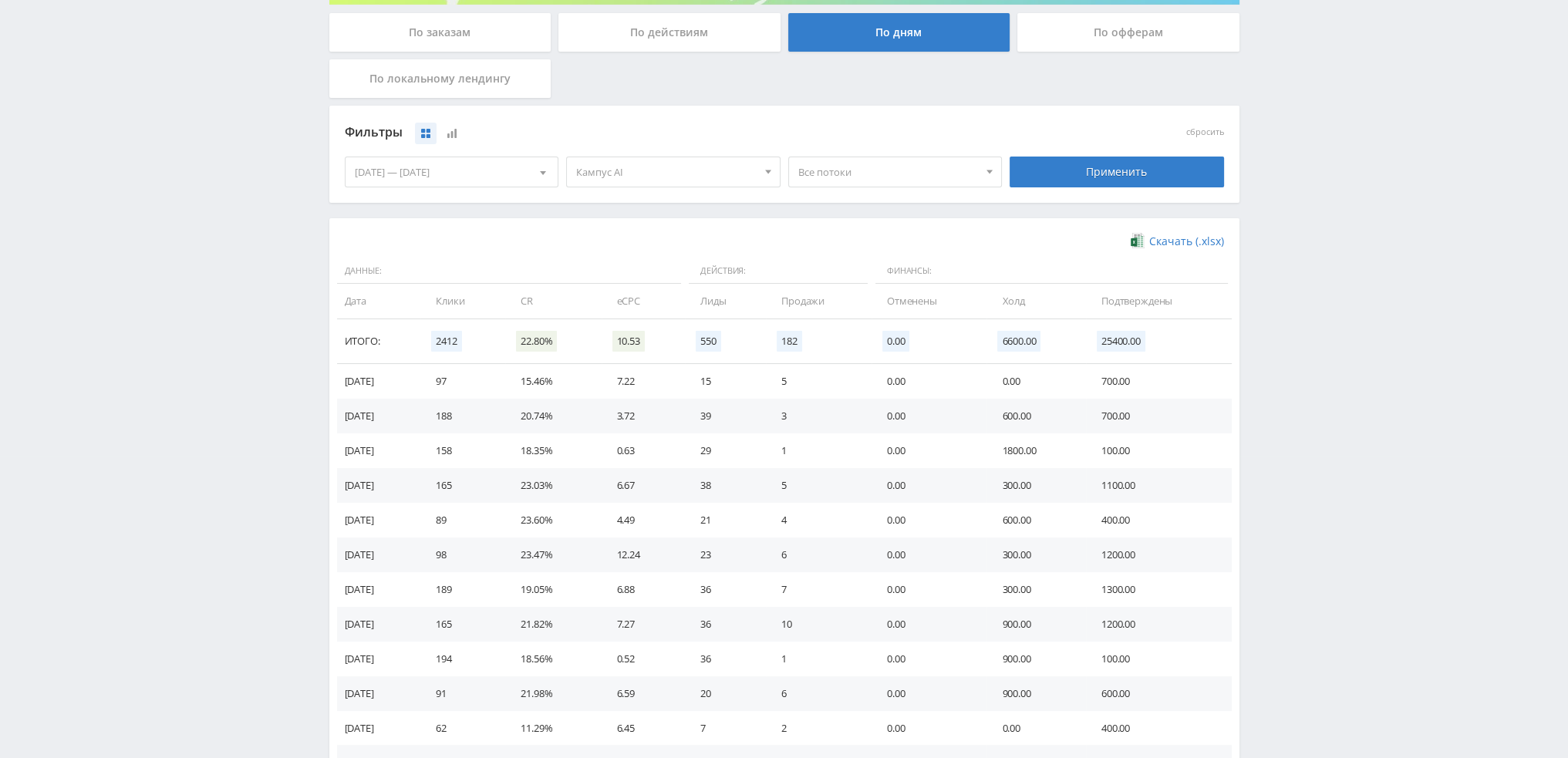
scroll to position [308, 0]
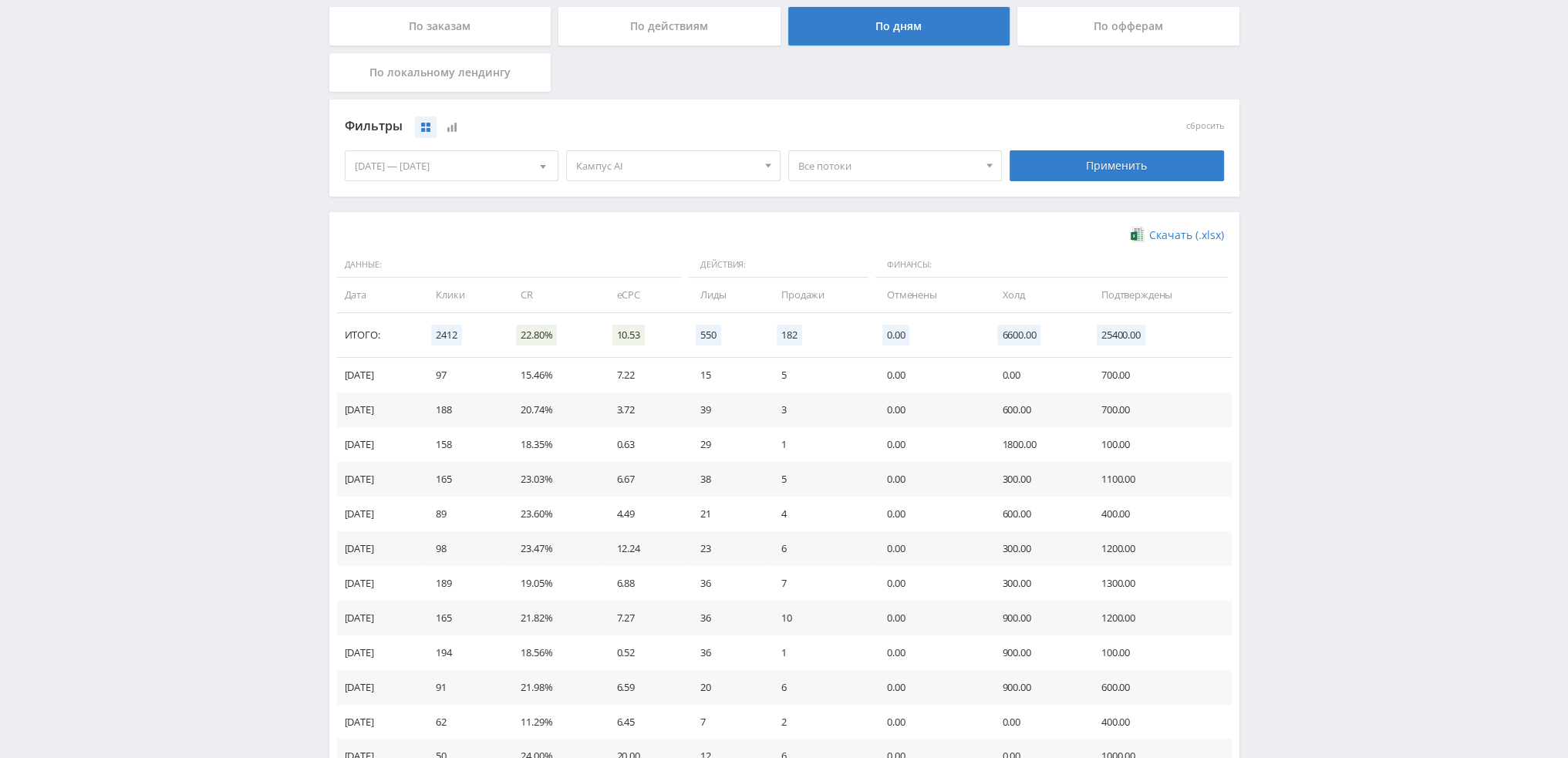
click at [852, 171] on span "Все потоки" at bounding box center [888, 165] width 180 height 29
click at [844, 218] on button "pika1soch" at bounding box center [895, 215] width 213 height 21
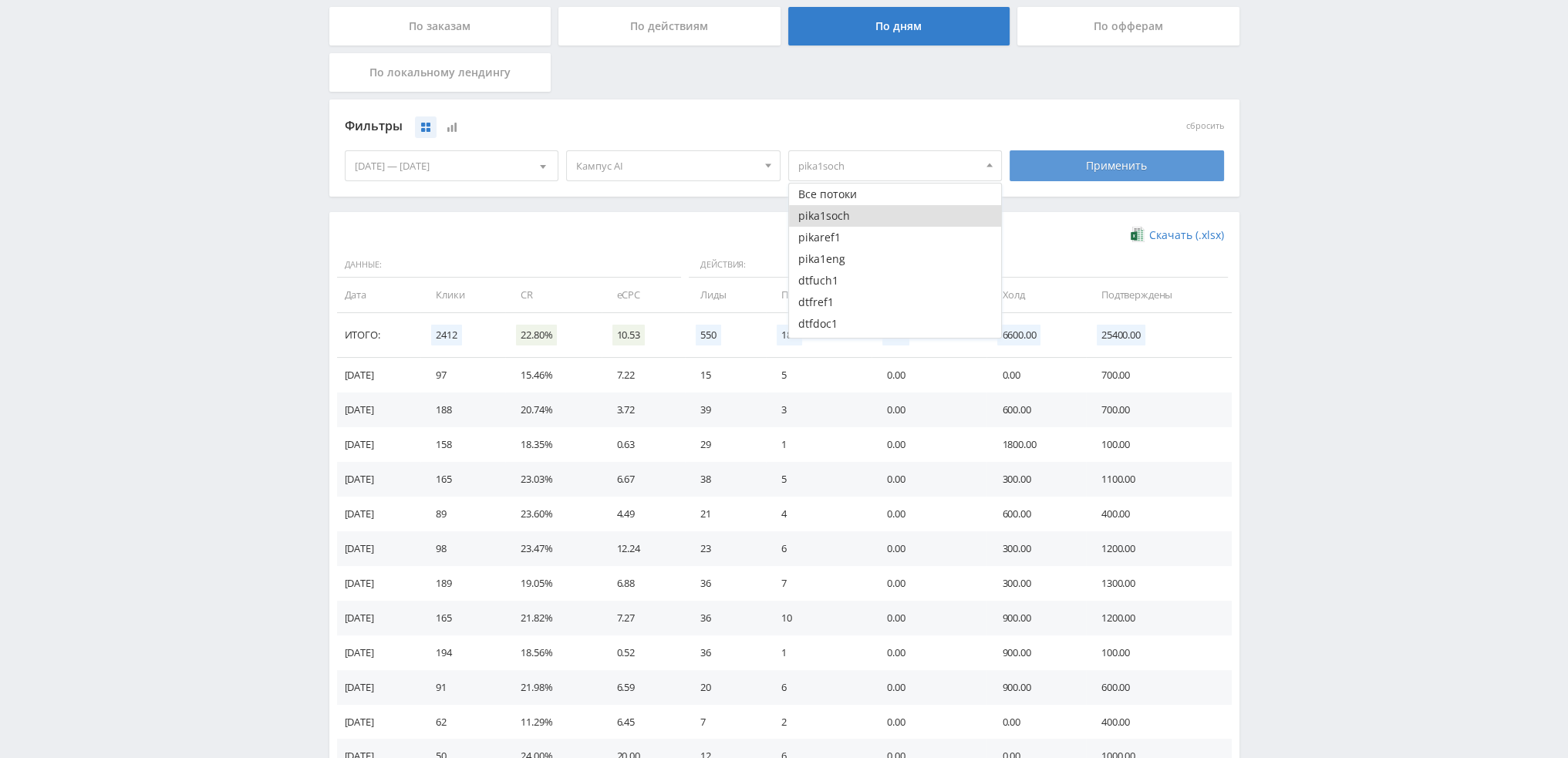
click at [1094, 180] on div "Применить" at bounding box center [1116, 165] width 215 height 31
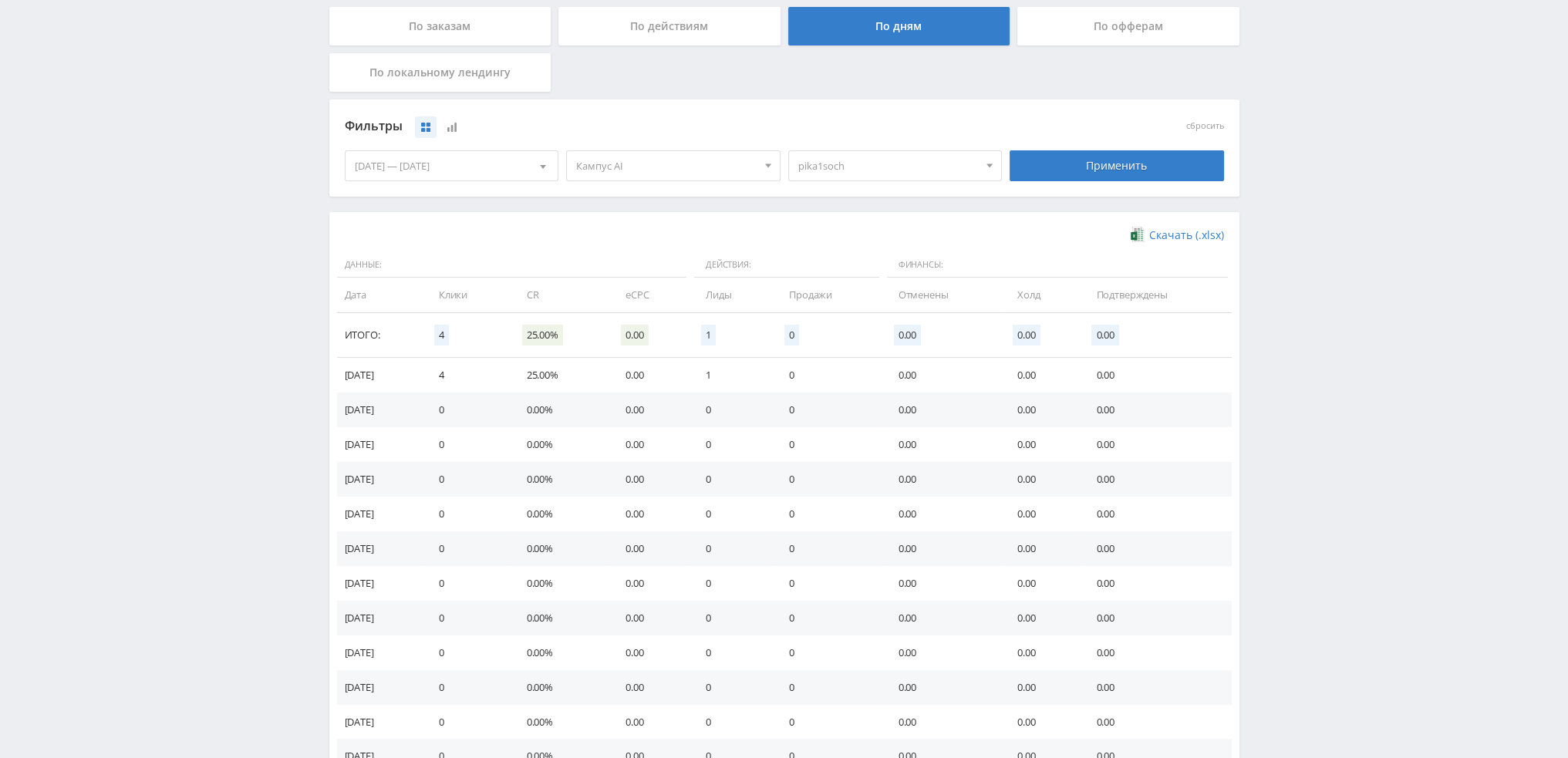
scroll to position [0, 0]
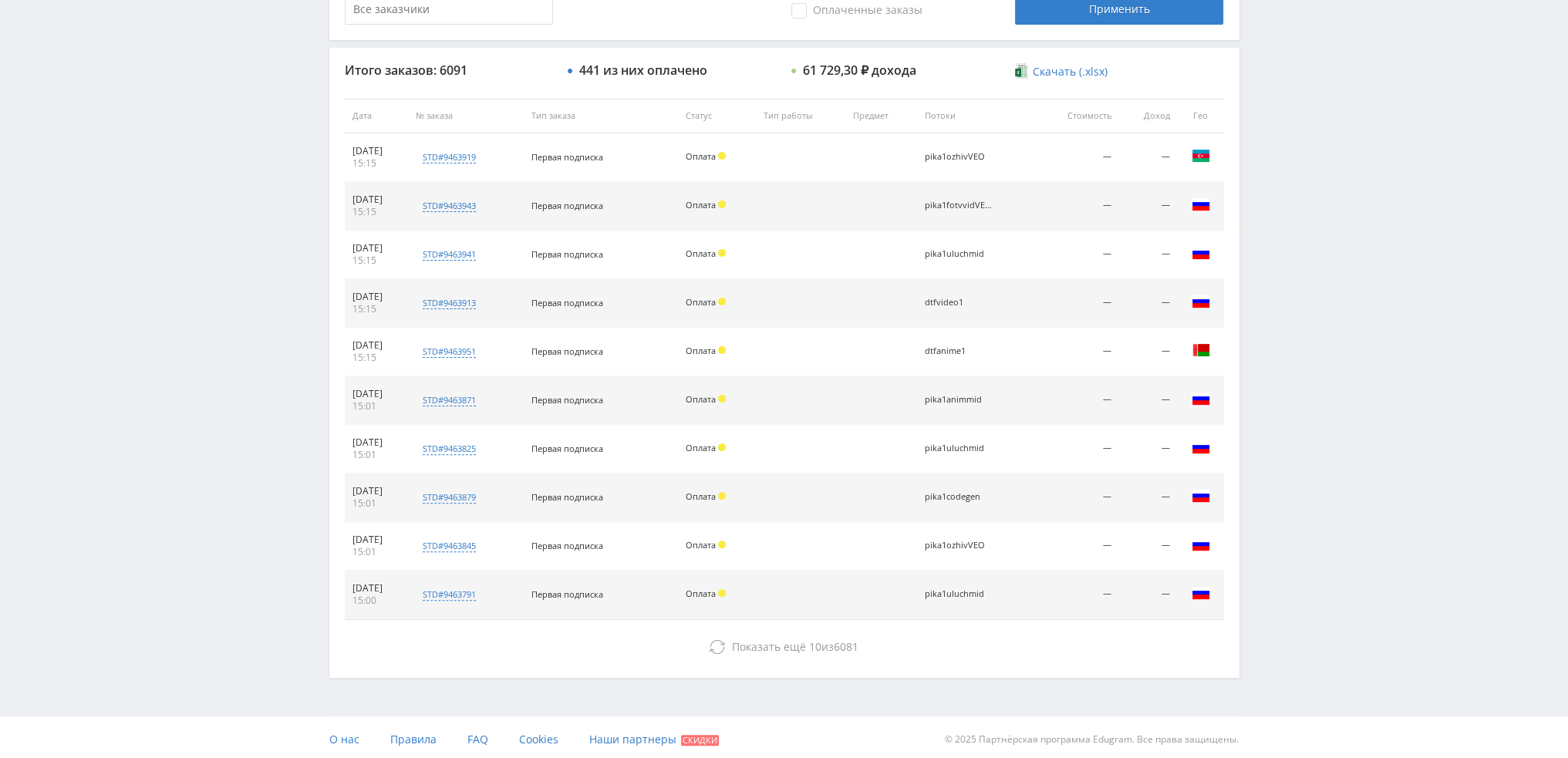
scroll to position [533, 0]
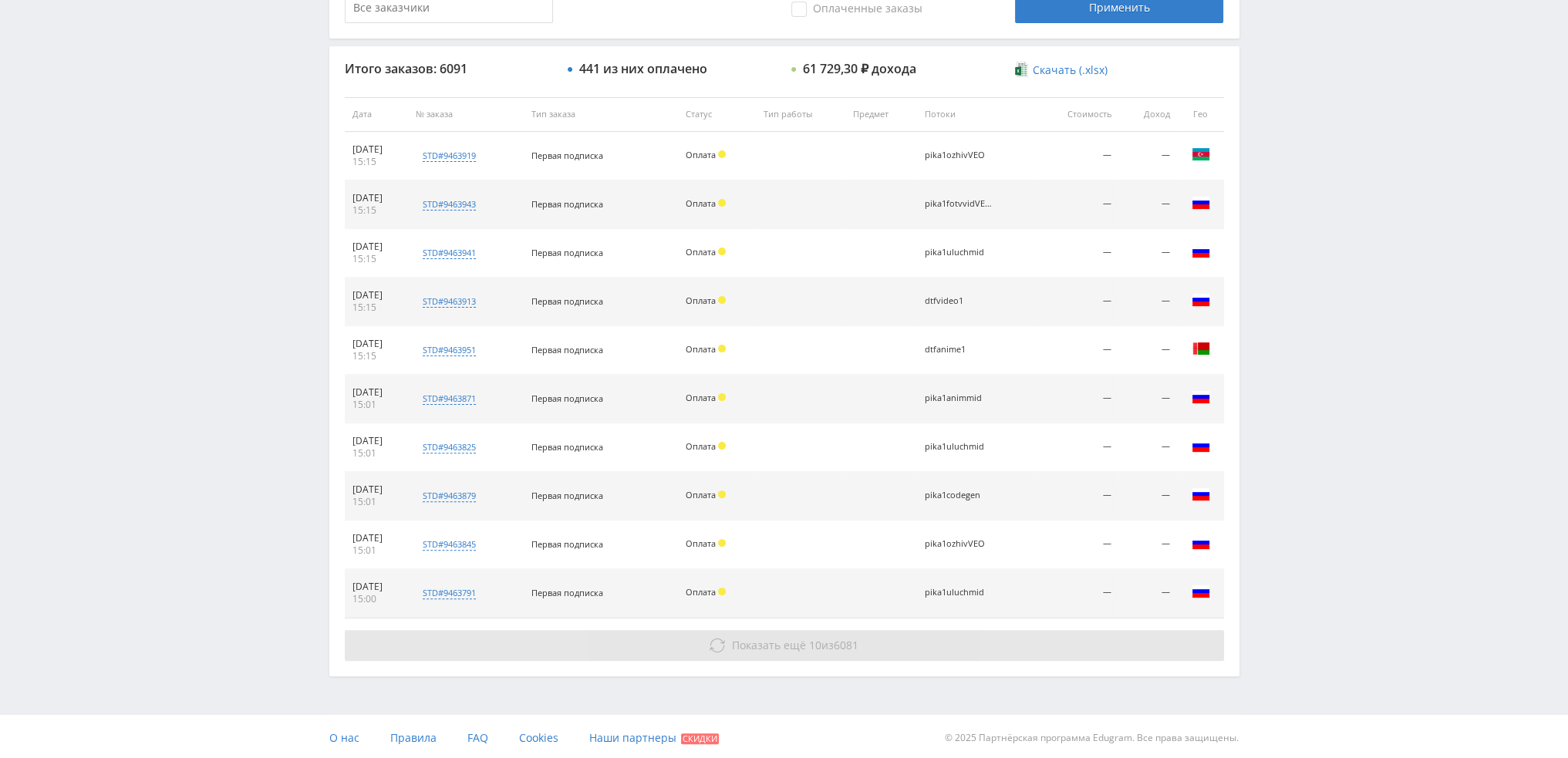
click at [824, 640] on span "Показать ещё 10 из 6081" at bounding box center [795, 644] width 126 height 15
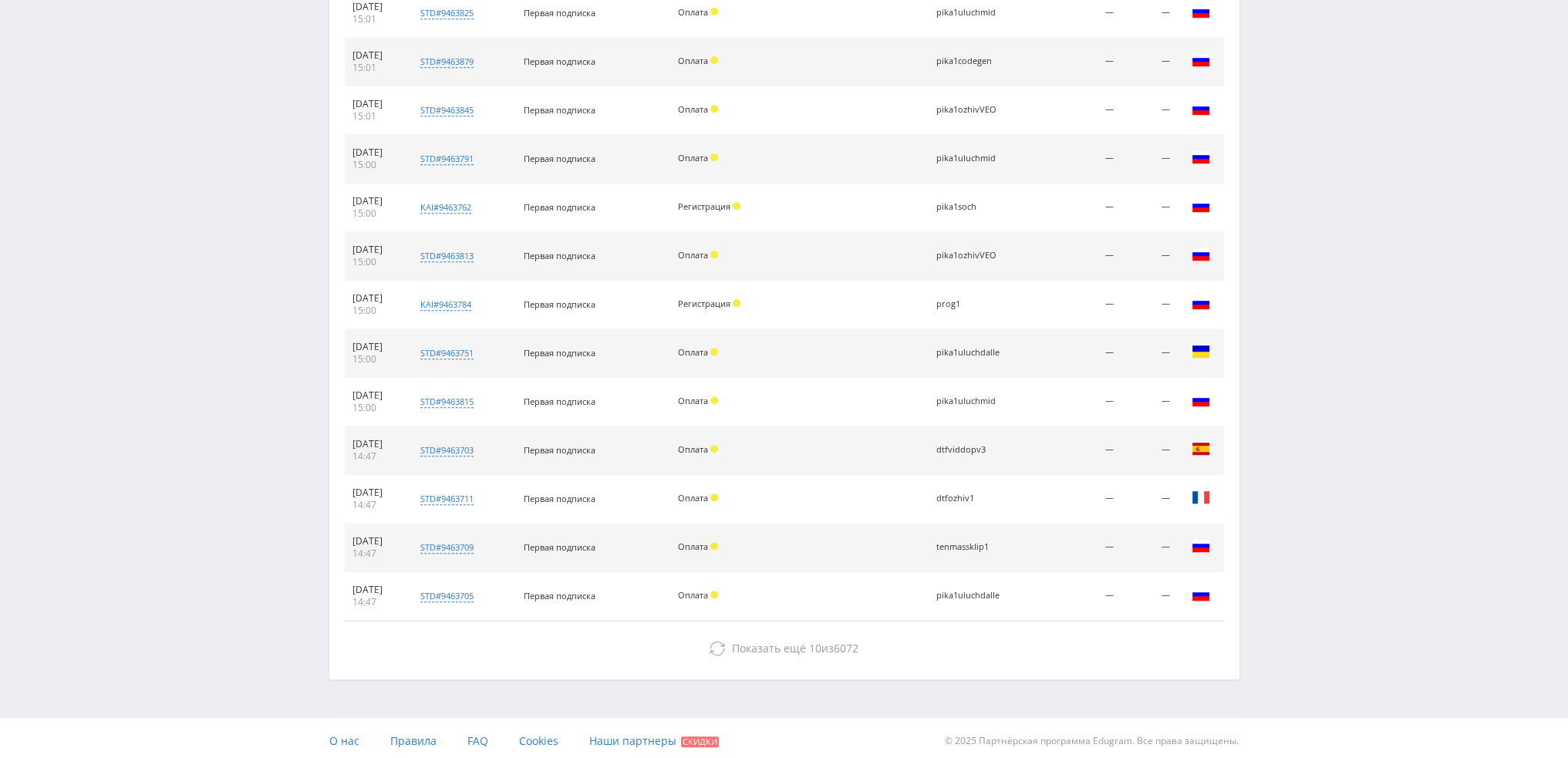
scroll to position [970, 0]
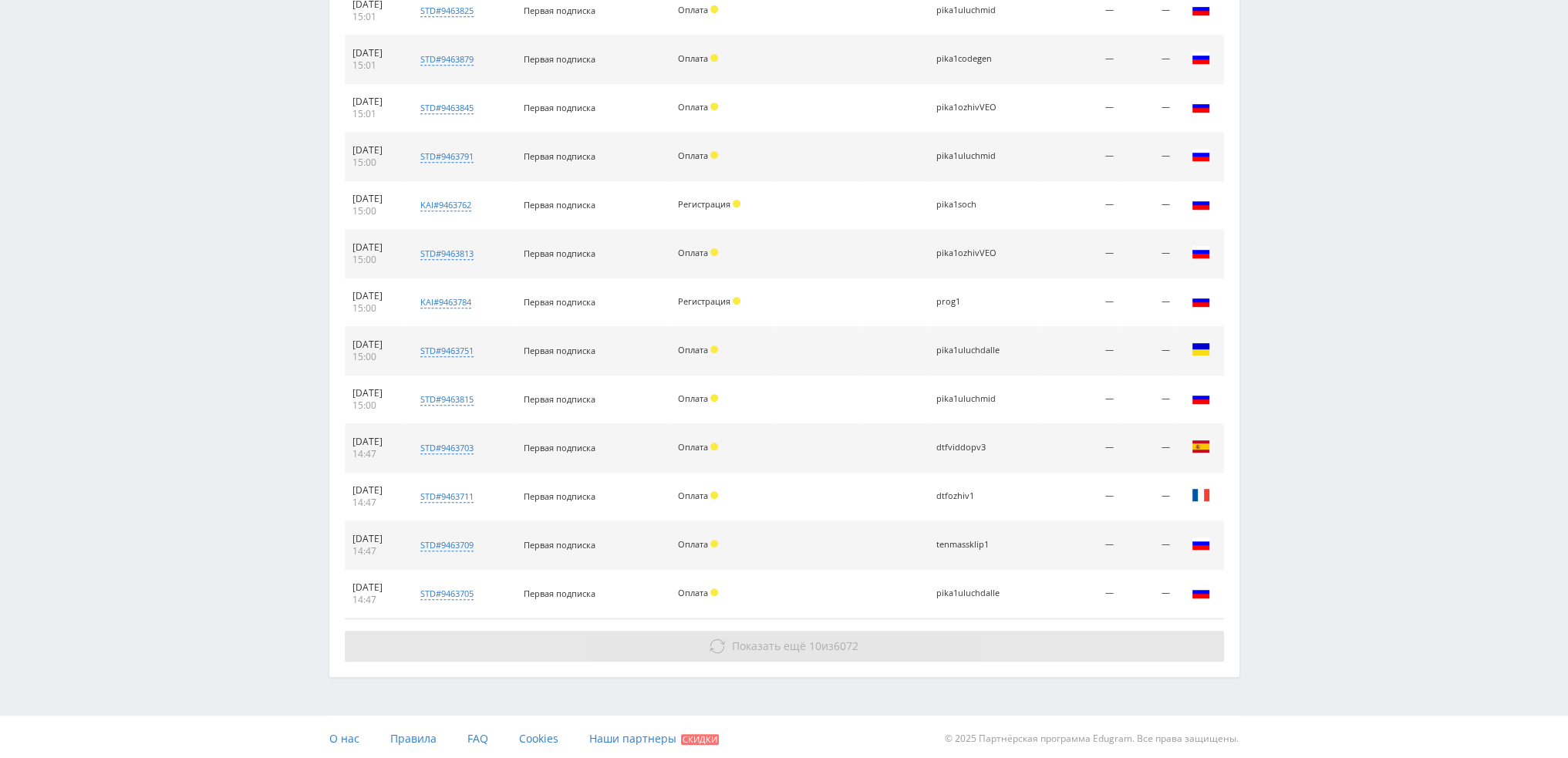
click at [817, 642] on span "10" at bounding box center [815, 645] width 12 height 15
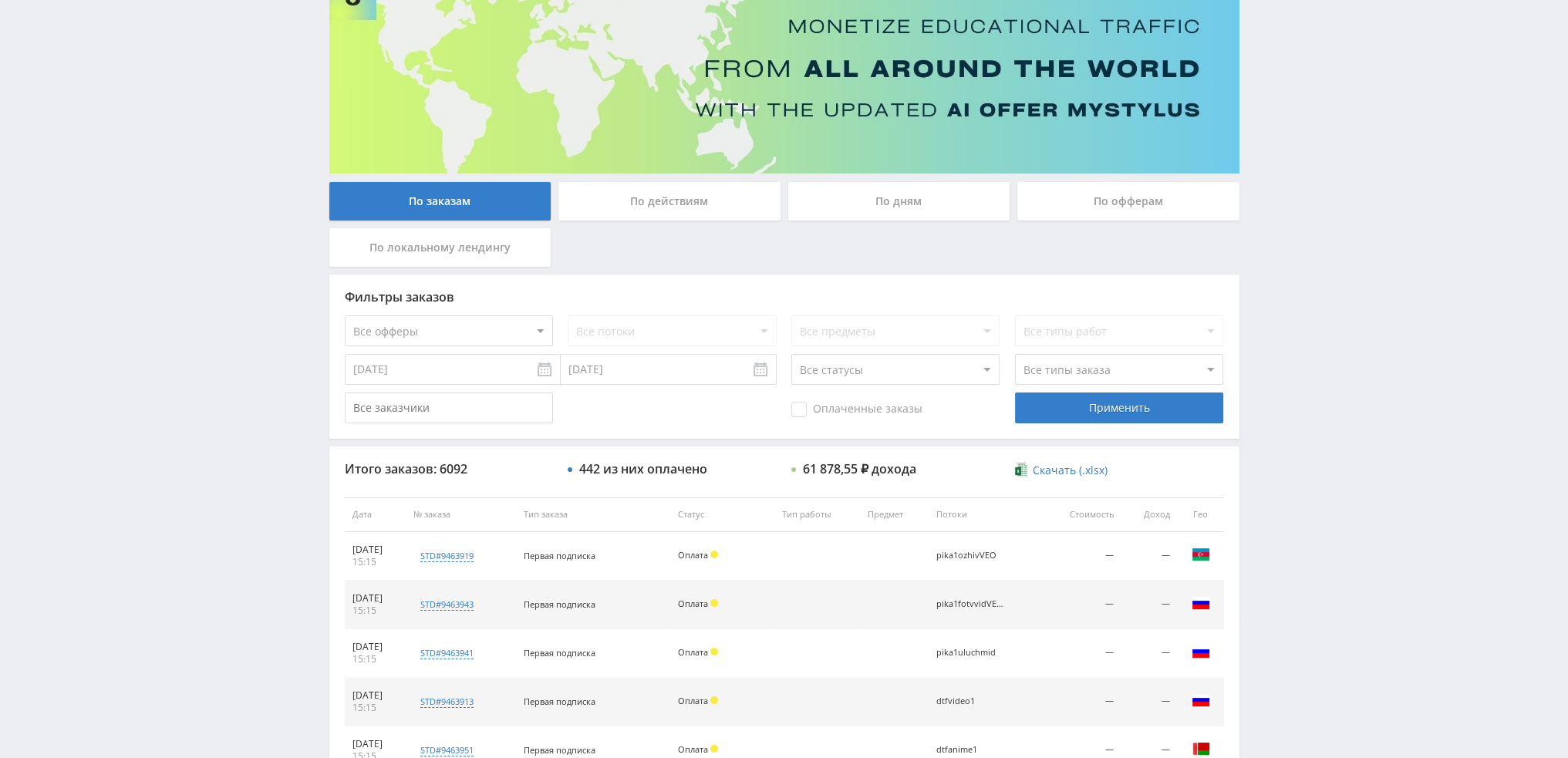
scroll to position [94, 0]
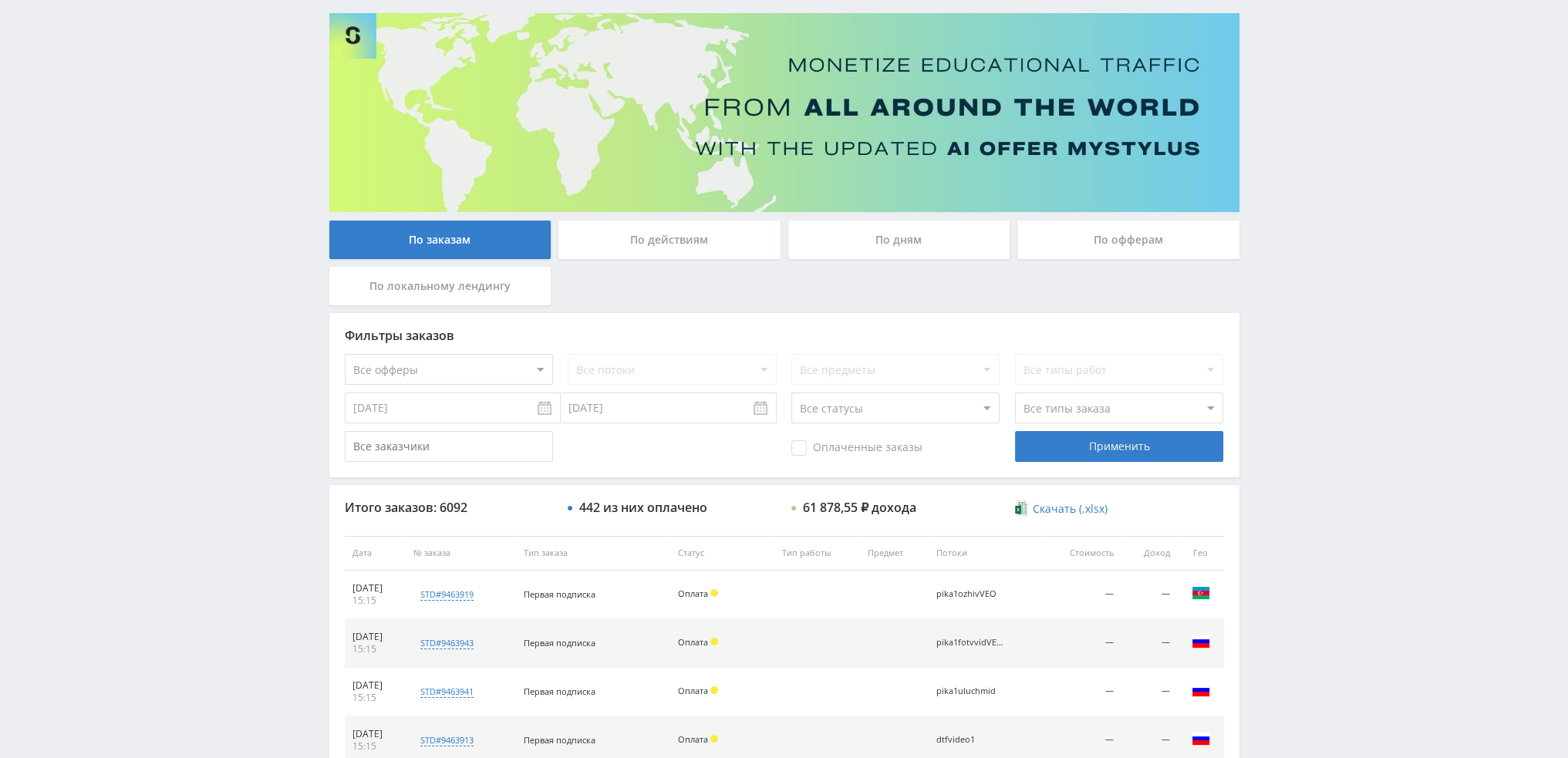
click at [868, 236] on div "По дням" at bounding box center [900, 240] width 222 height 39
click at [0, 0] on input "По дням" at bounding box center [0, 0] width 0 height 0
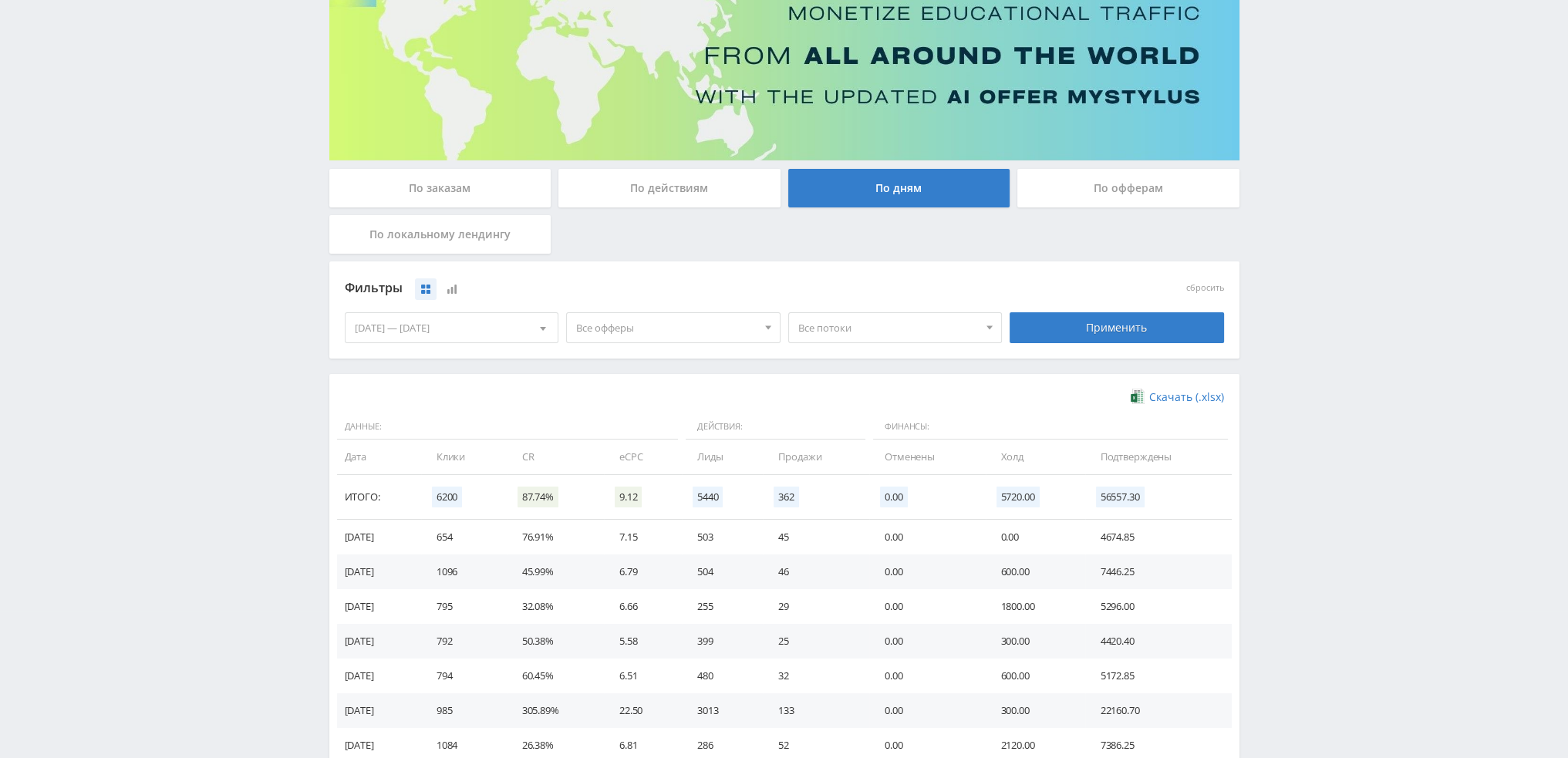
scroll to position [77, 0]
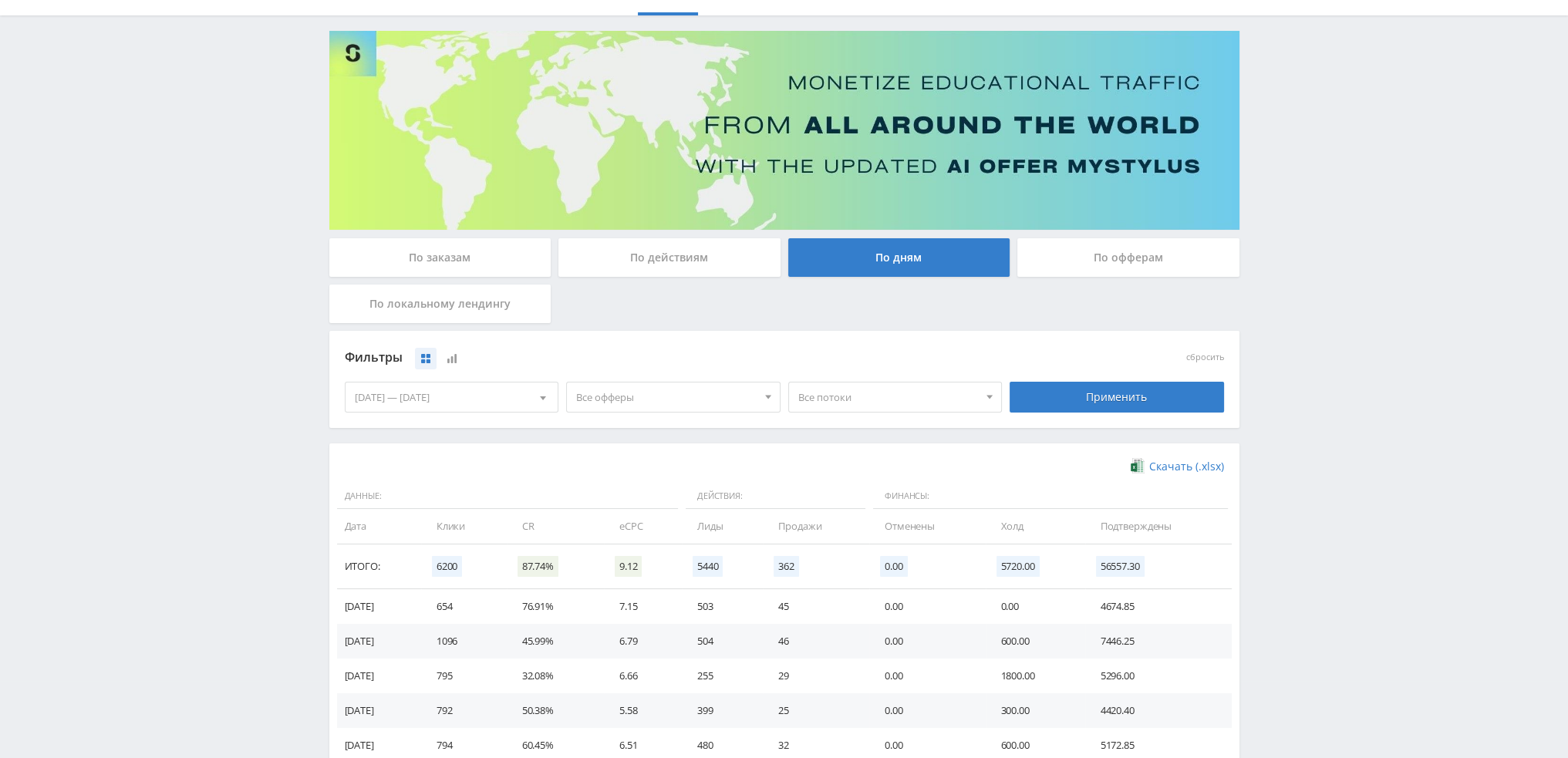
click at [445, 255] on div "По заказам" at bounding box center [441, 258] width 222 height 39
click at [0, 0] on input "По заказам" at bounding box center [0, 0] width 0 height 0
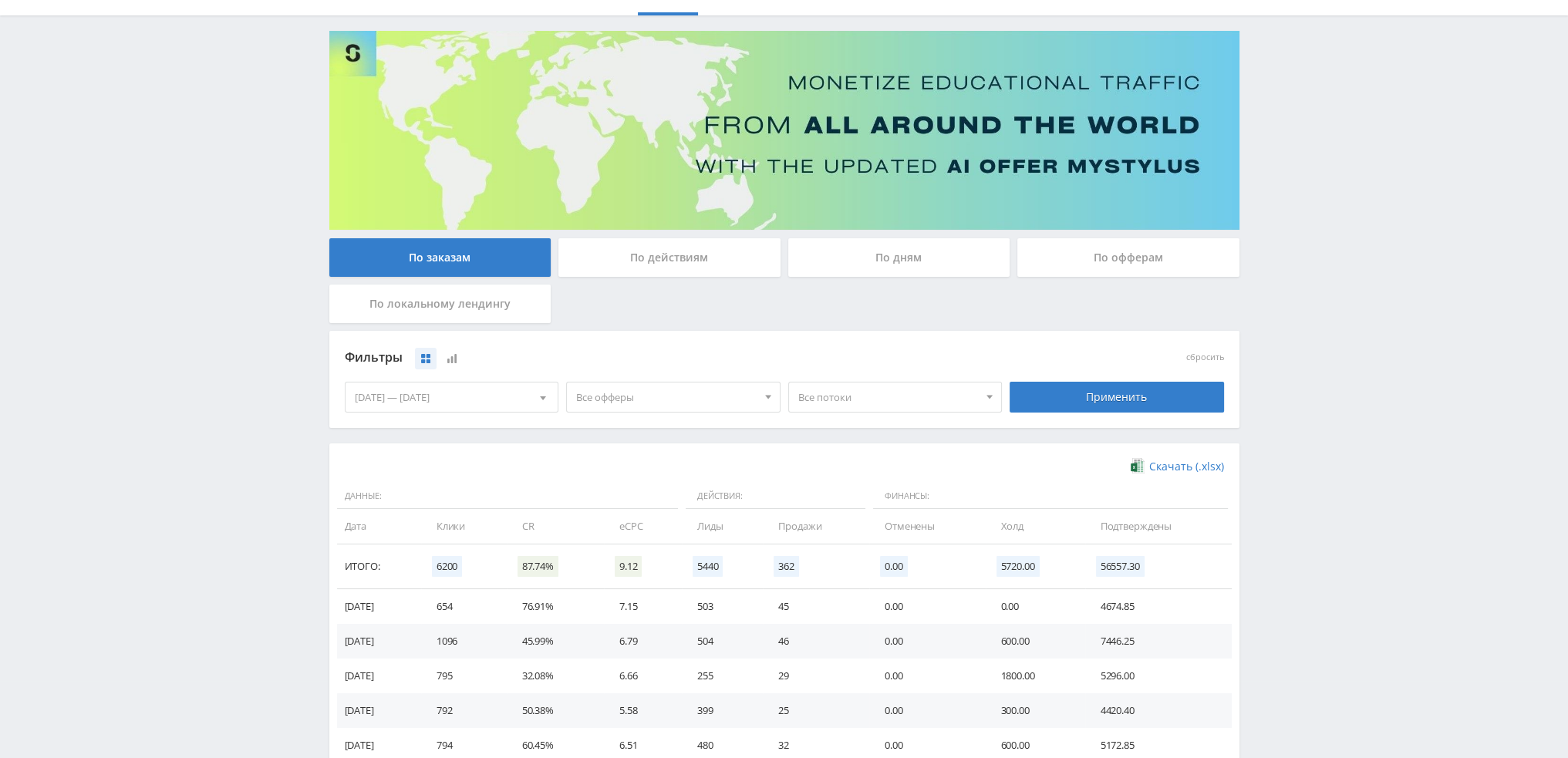
scroll to position [0, 0]
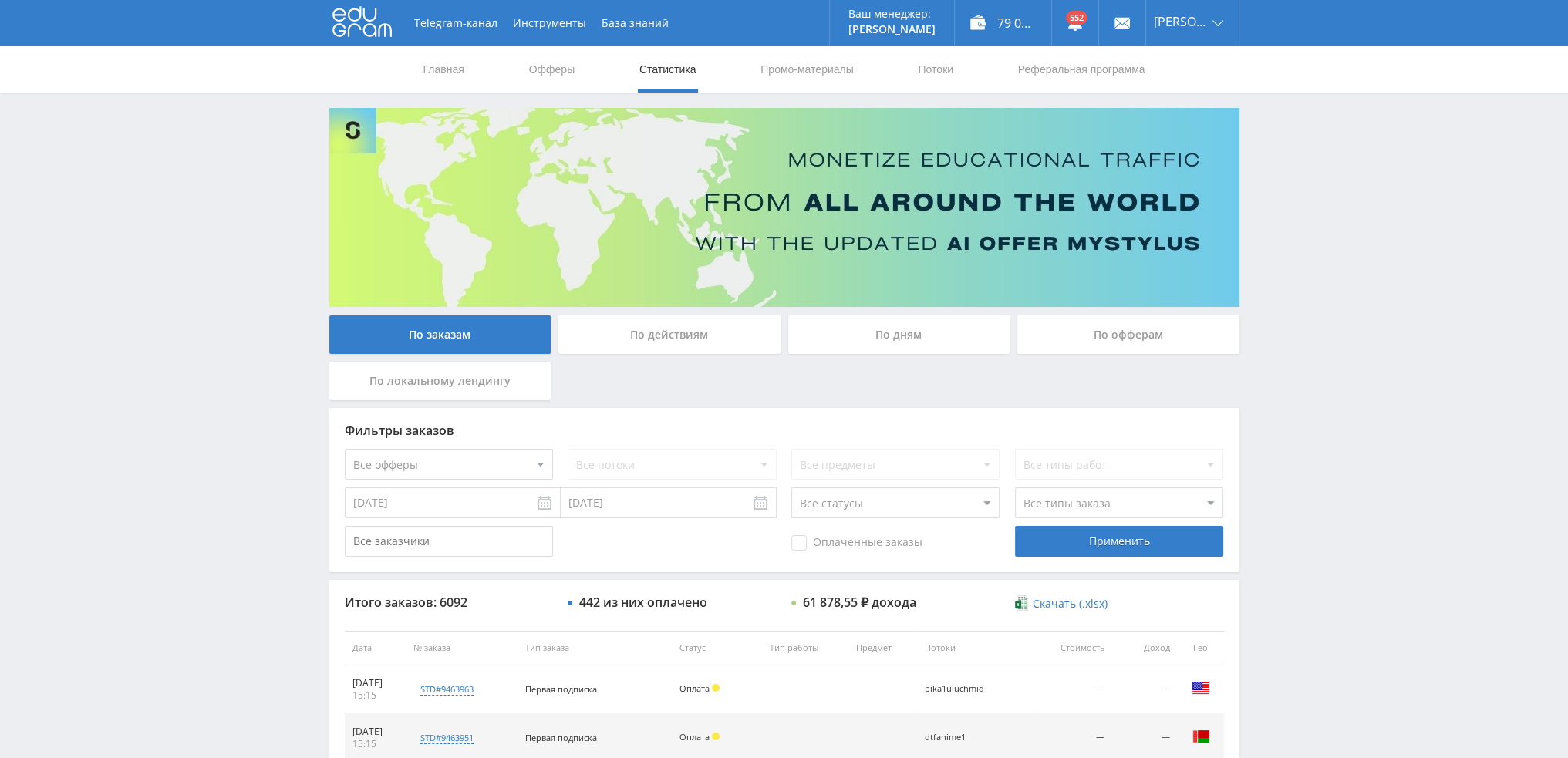
click at [401, 463] on select "Все офферы MyStylus MyStylus - Revshare Кампус AI Studybay Автор24 Studybay Bra…" at bounding box center [449, 463] width 208 height 31
select select "1"
click at [1189, 545] on div "Применить" at bounding box center [1119, 541] width 208 height 31
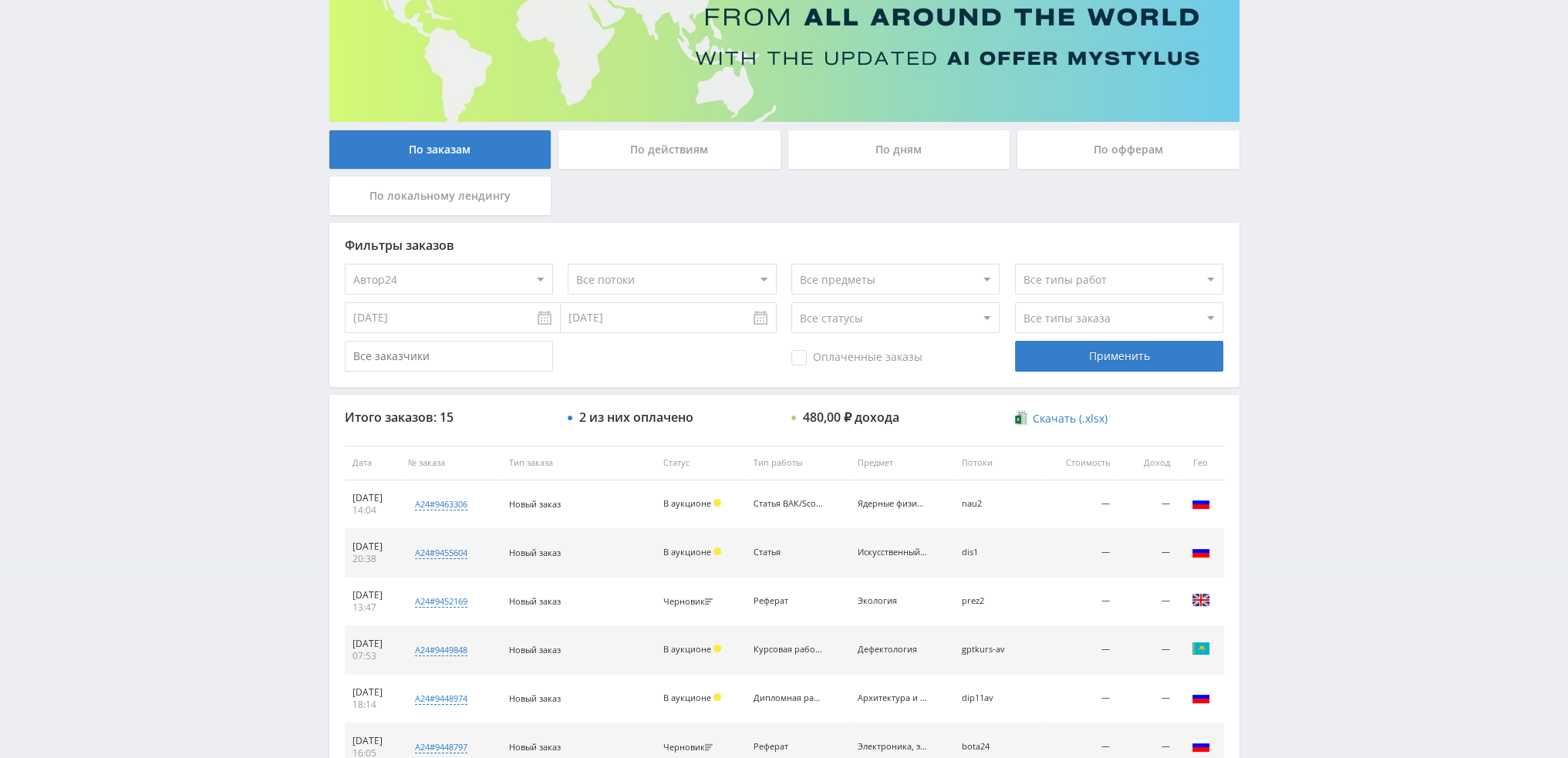
scroll to position [462, 0]
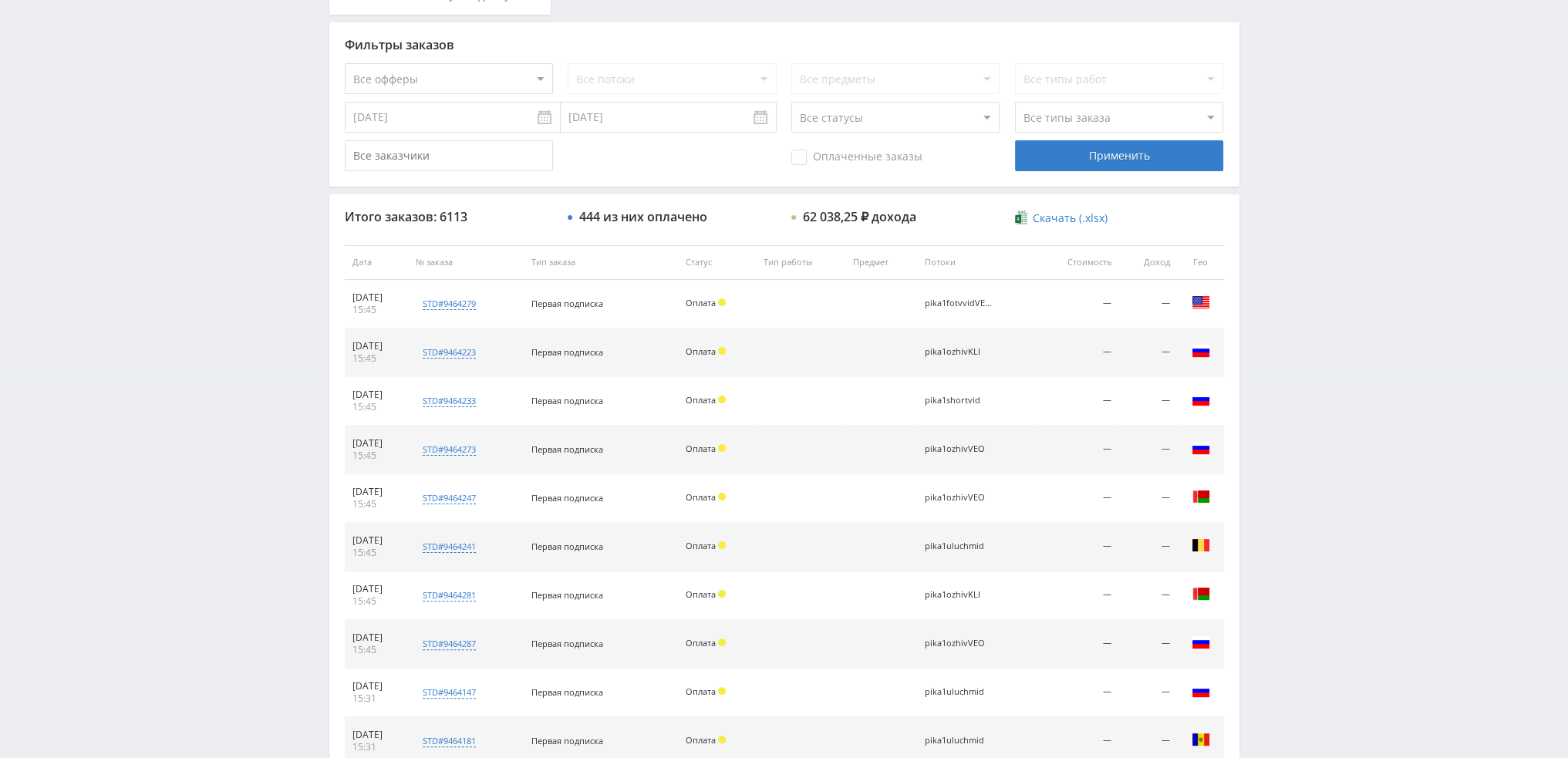
scroll to position [533, 0]
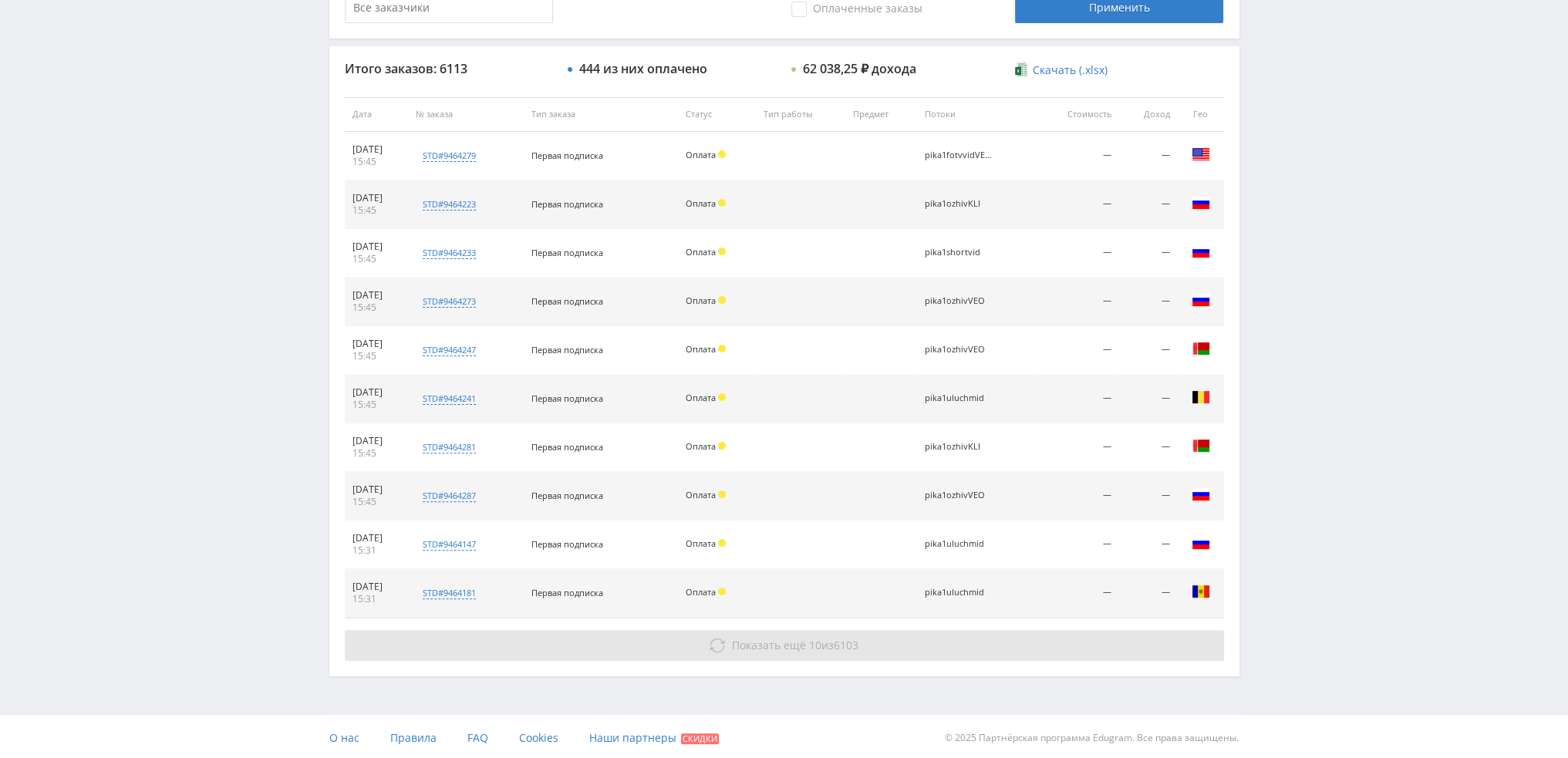
click at [777, 640] on span "Показать ещё" at bounding box center [769, 644] width 74 height 15
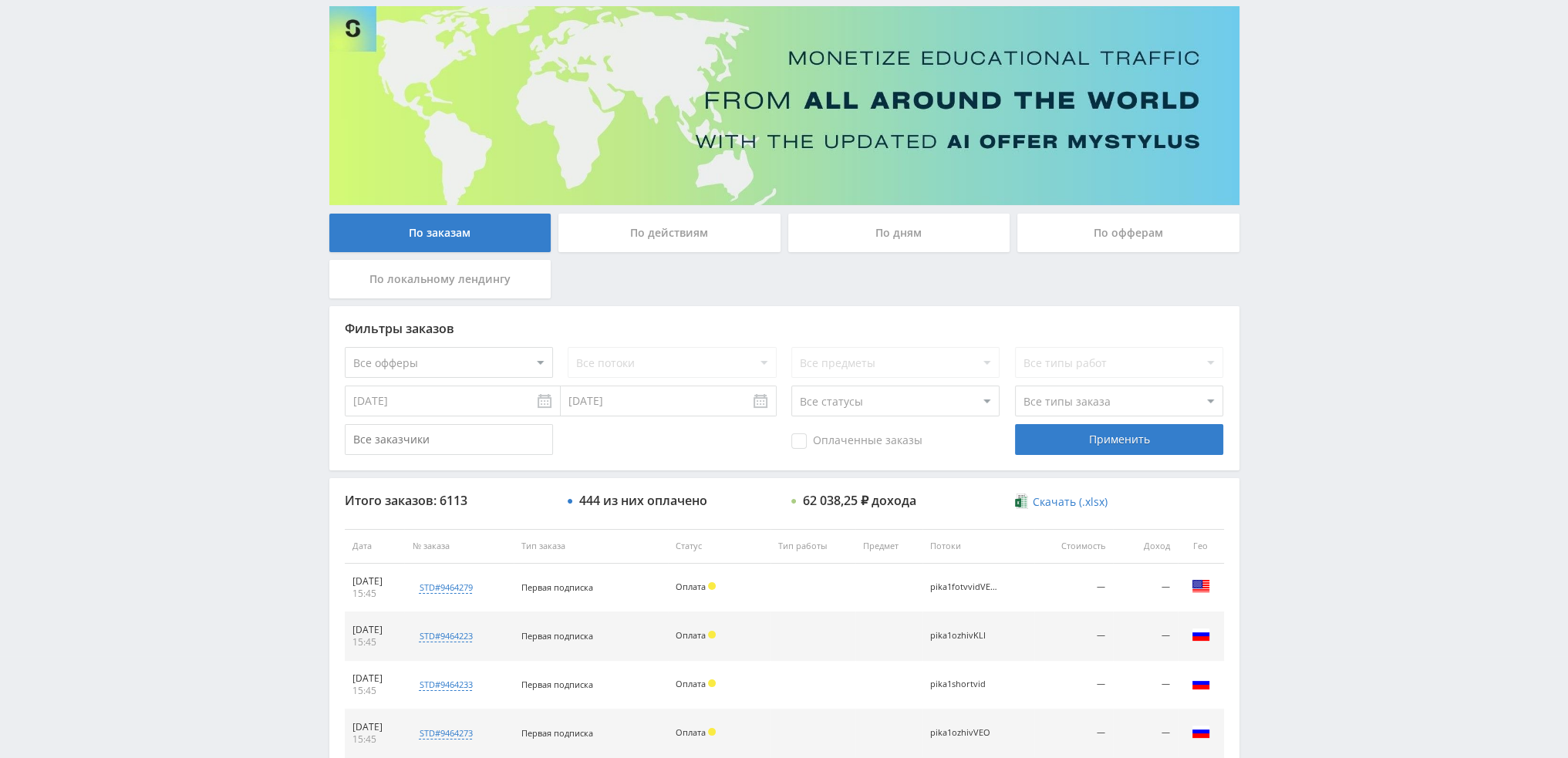
scroll to position [93, 0]
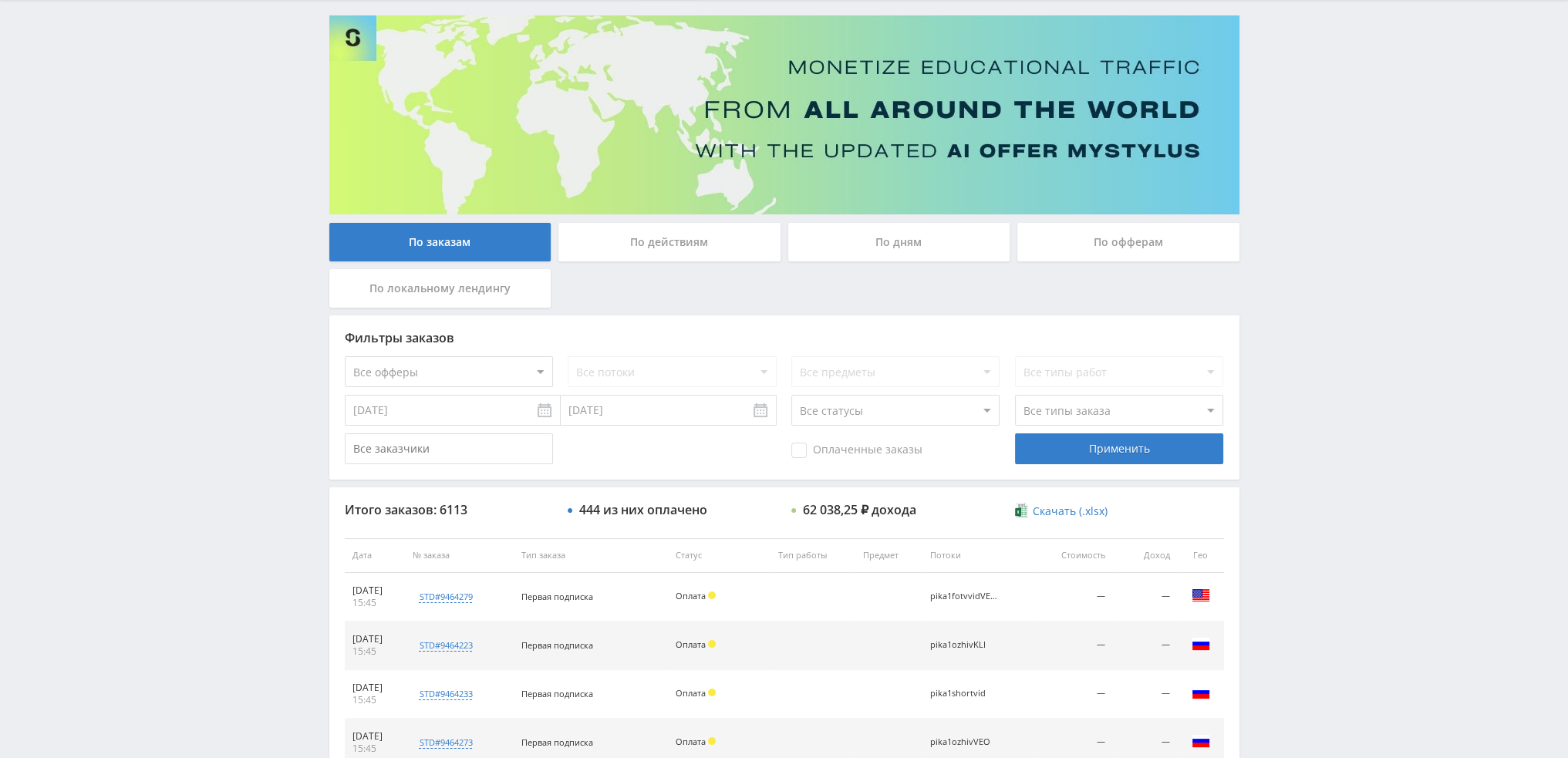
click at [838, 237] on div "По дням" at bounding box center [900, 242] width 222 height 39
click at [0, 0] on input "По дням" at bounding box center [0, 0] width 0 height 0
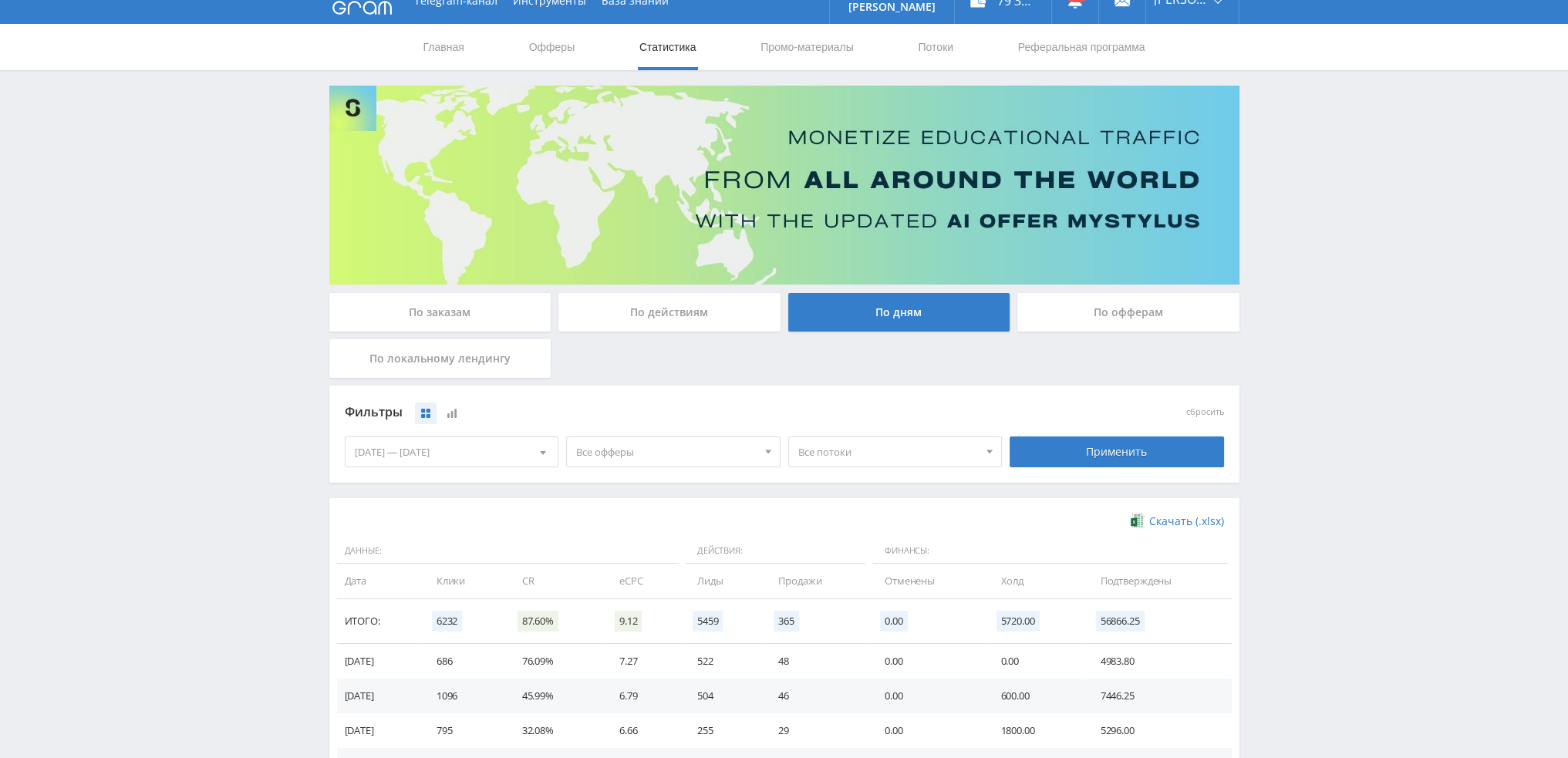
scroll to position [0, 0]
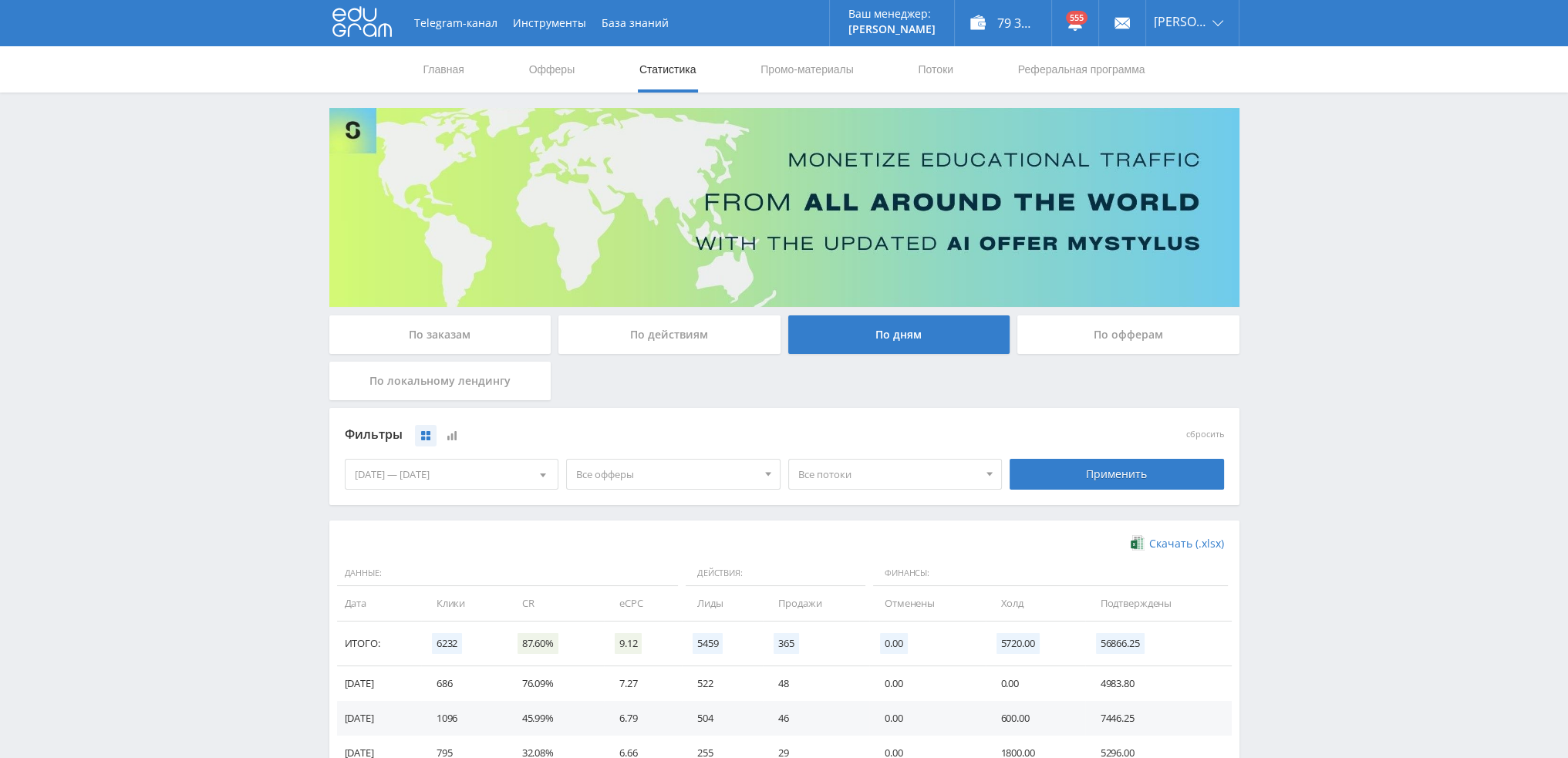
click at [1541, 393] on div "Telegram-канал Инструменты База знаний Ваш менеджер: Valeria Valeria Online @va…" at bounding box center [784, 504] width 1568 height 1009
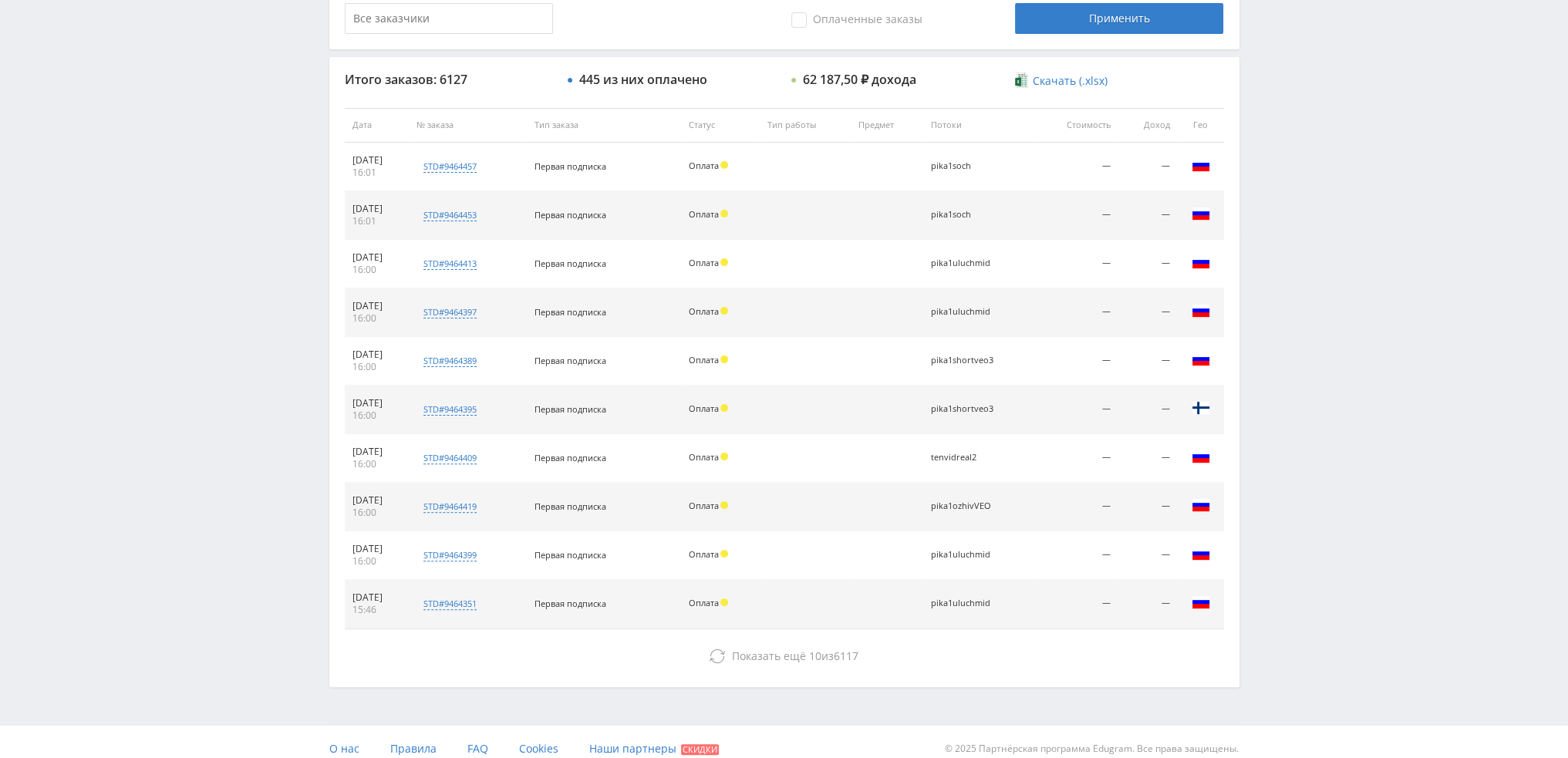
scroll to position [533, 0]
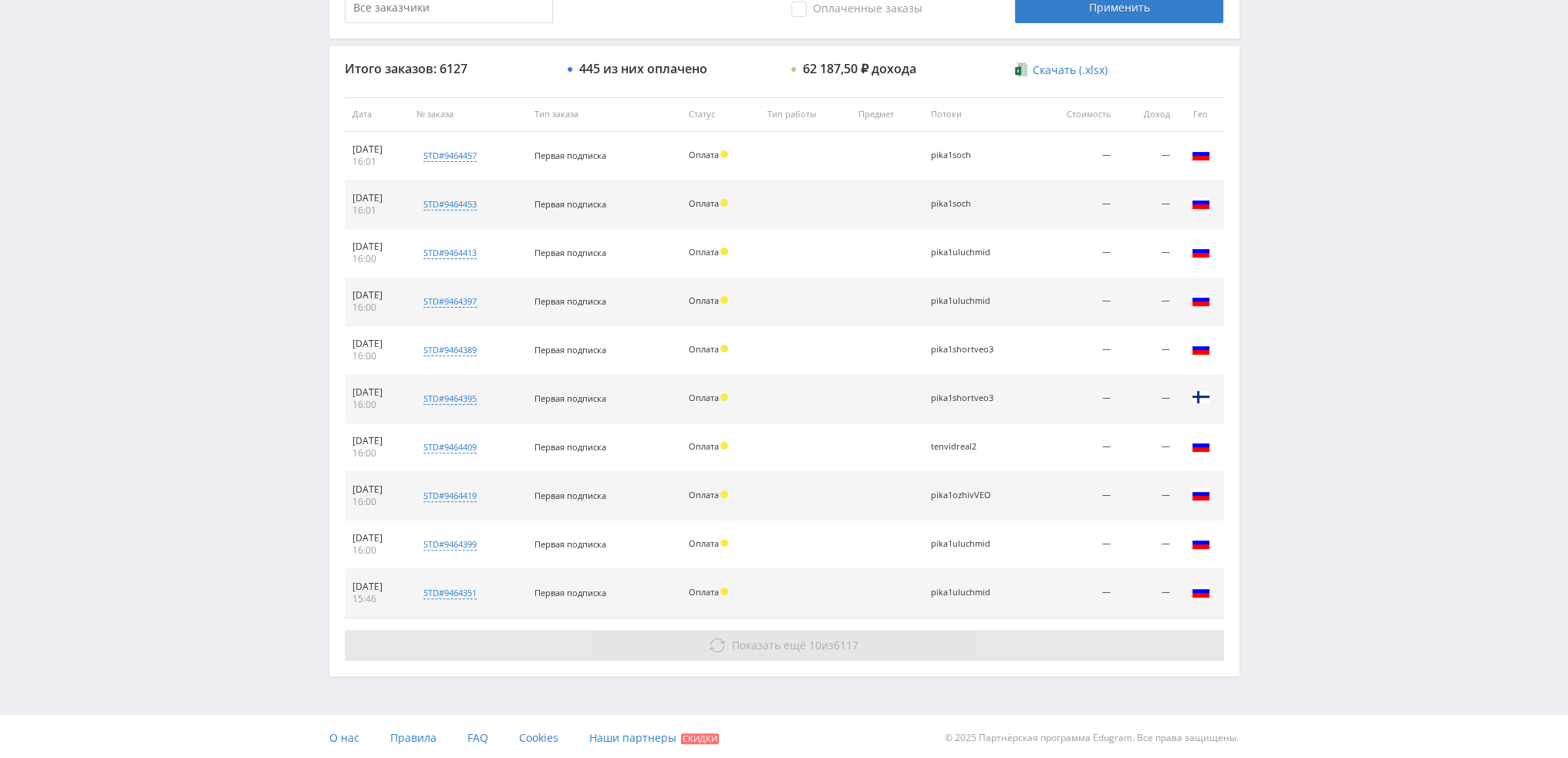
click at [758, 649] on span "Показать ещё" at bounding box center [769, 644] width 74 height 15
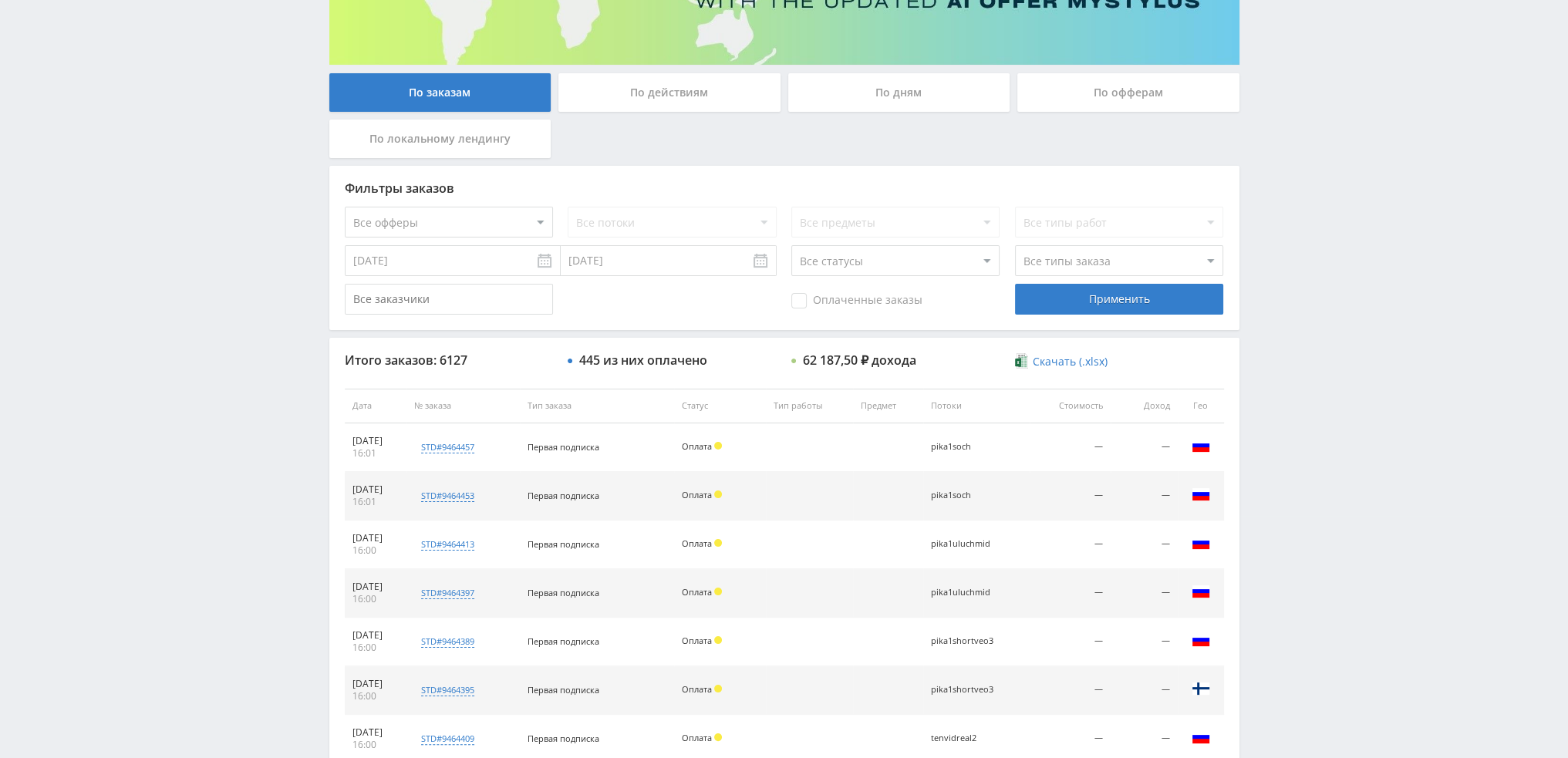
scroll to position [0, 0]
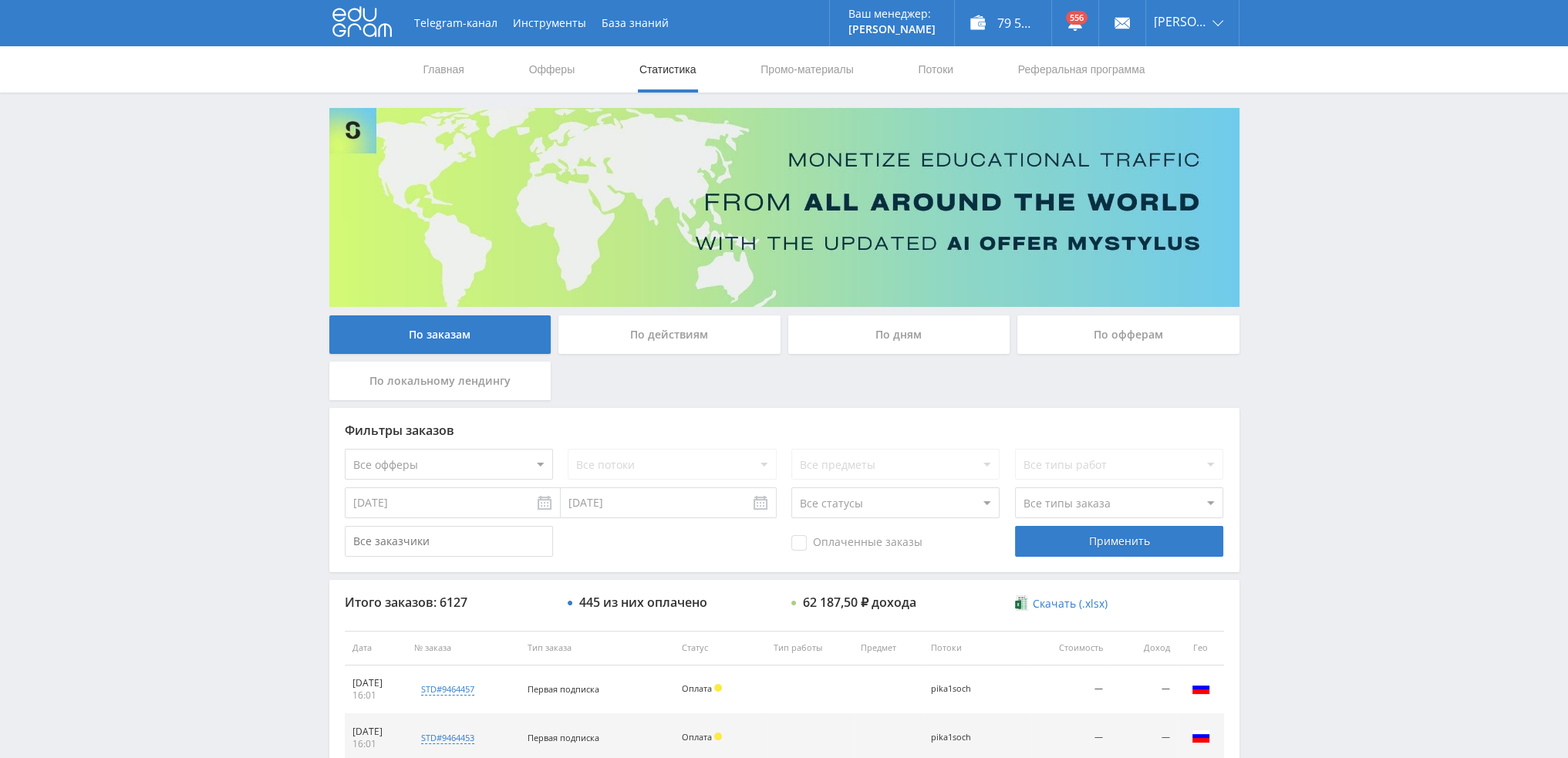
click at [910, 323] on div "По дням" at bounding box center [900, 334] width 222 height 39
click at [0, 0] on input "По дням" at bounding box center [0, 0] width 0 height 0
